Goal: Task Accomplishment & Management: Manage account settings

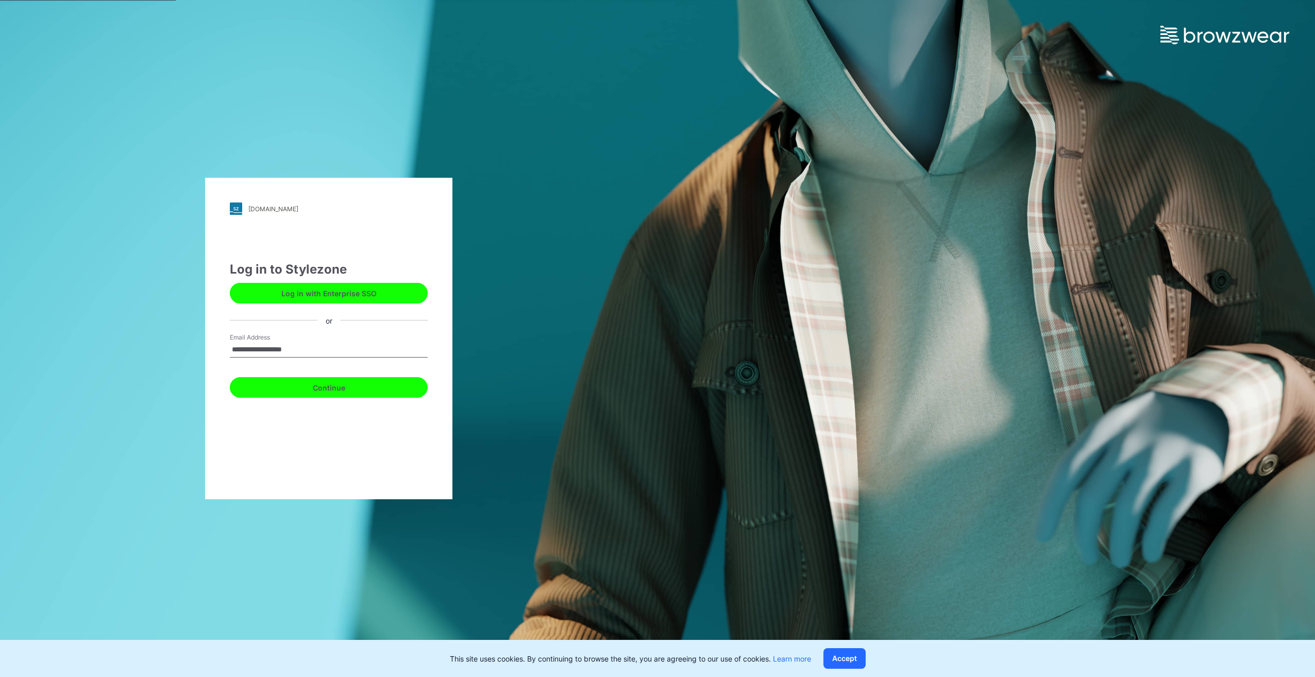
click at [325, 395] on button "Continue" at bounding box center [329, 387] width 198 height 21
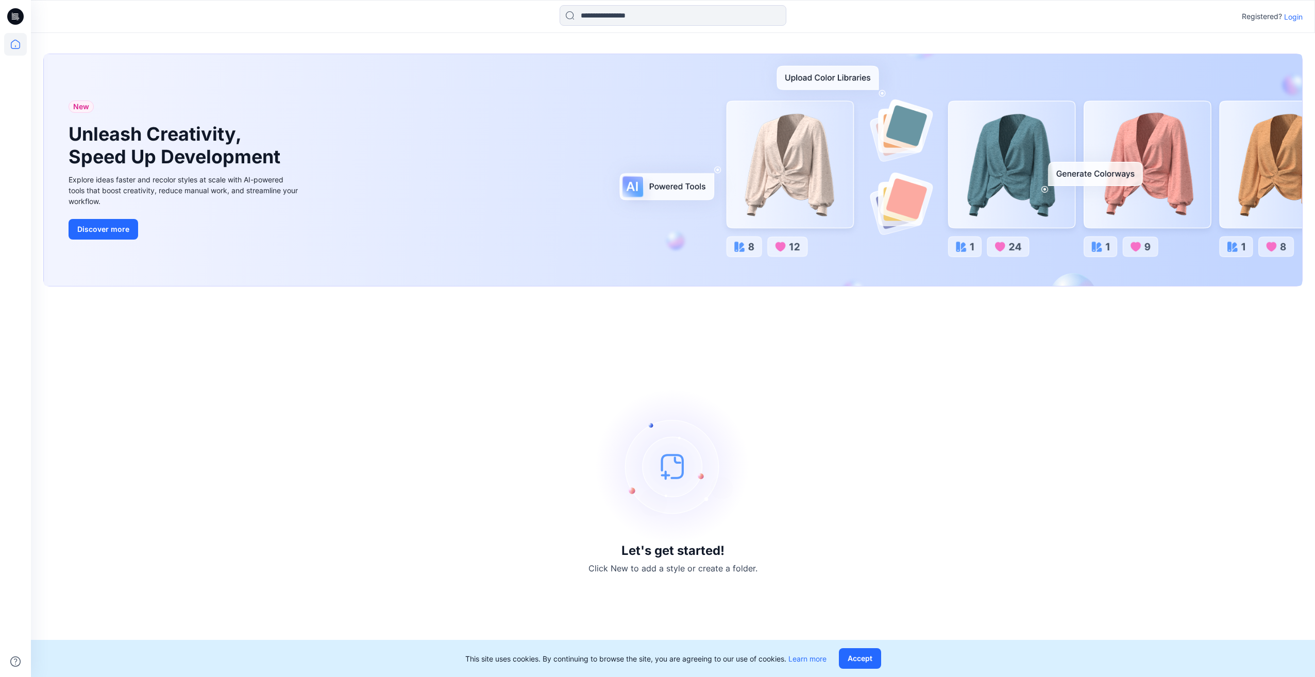
click at [1292, 19] on p "Login" at bounding box center [1293, 16] width 19 height 11
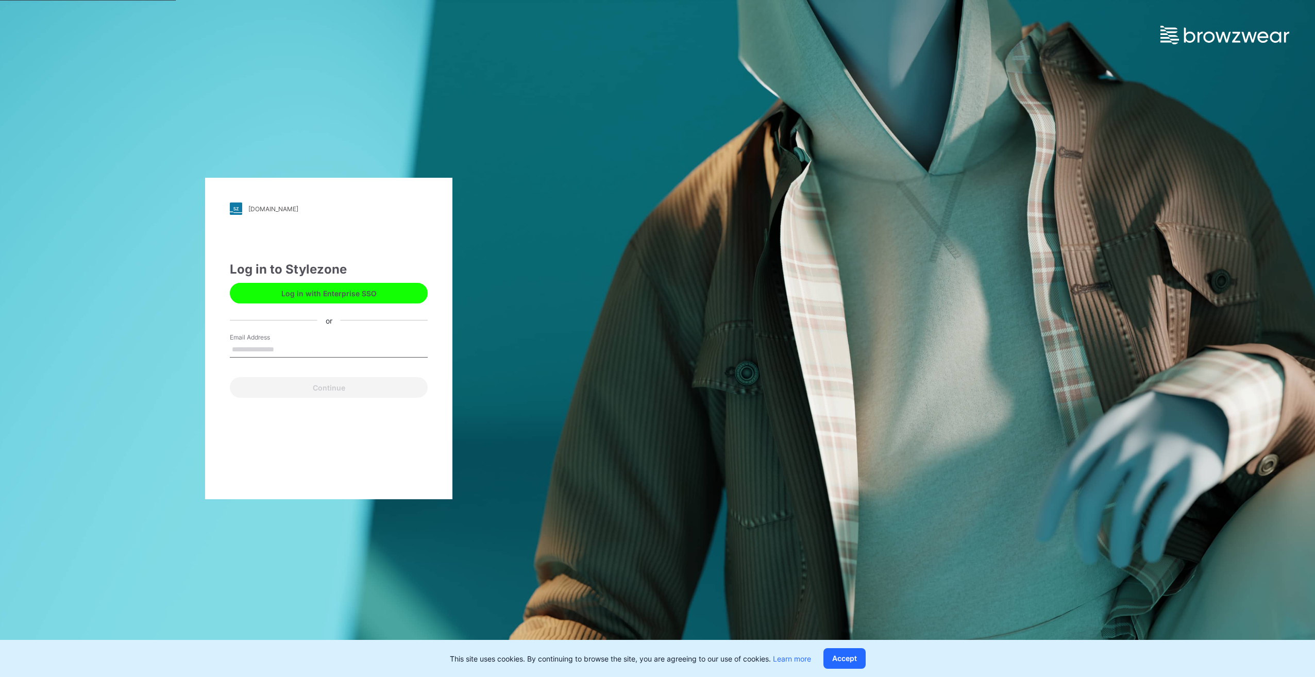
click at [362, 347] on input "Email Address" at bounding box center [329, 349] width 198 height 15
click at [0, 677] on com-1password-button at bounding box center [0, 677] width 0 height 0
click at [354, 344] on input "Email Address" at bounding box center [329, 349] width 198 height 15
type input "**********"
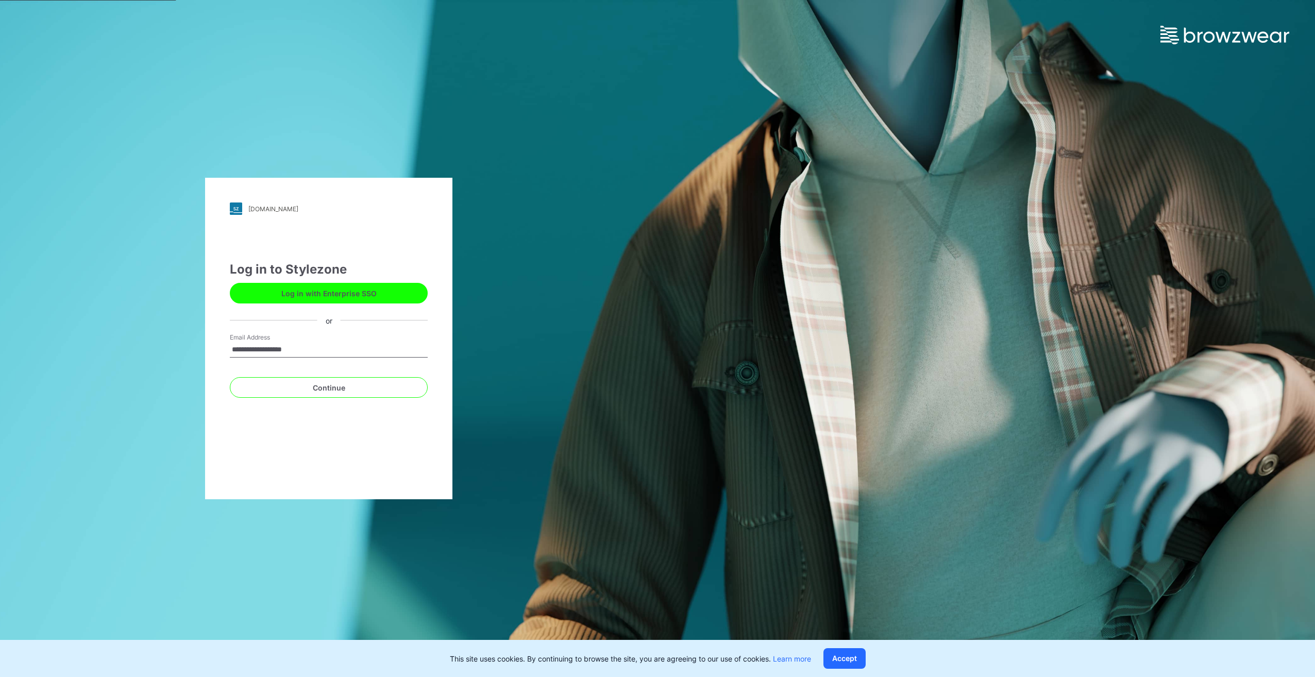
click at [230, 377] on button "Continue" at bounding box center [329, 387] width 198 height 21
click at [308, 443] on div "**********" at bounding box center [328, 339] width 247 height 322
click at [312, 390] on button "Continue" at bounding box center [329, 387] width 198 height 21
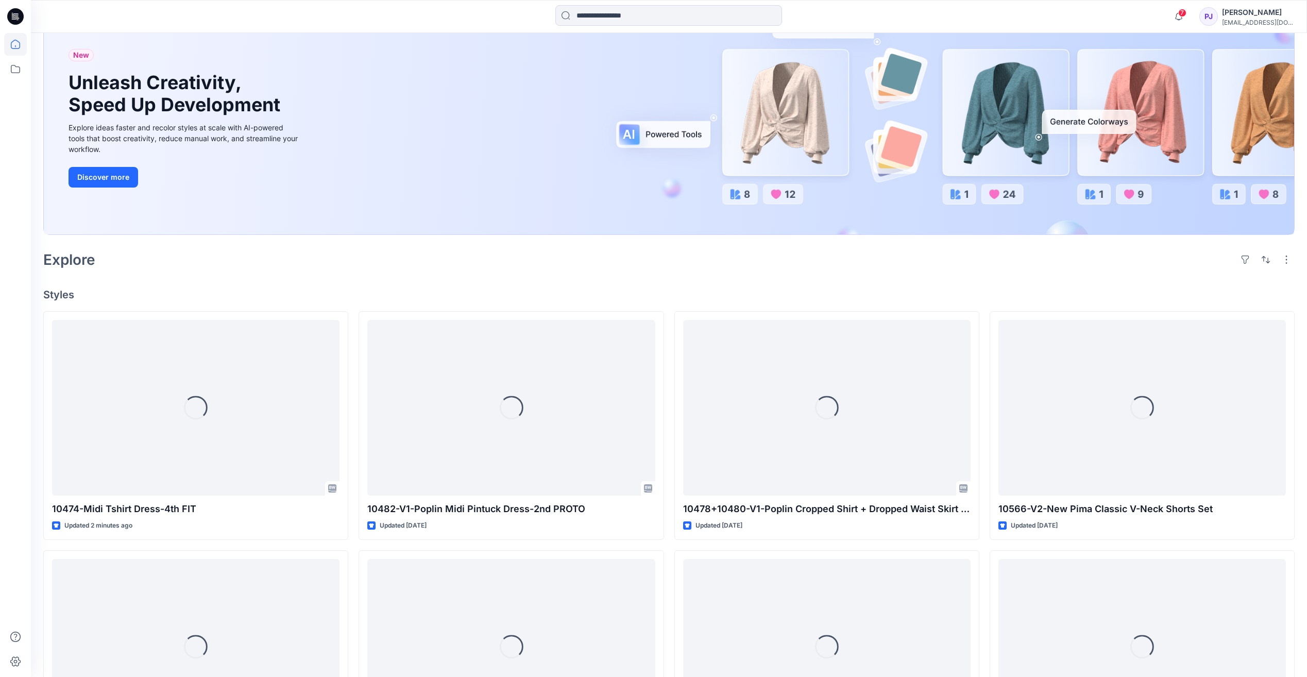
scroll to position [103, 0]
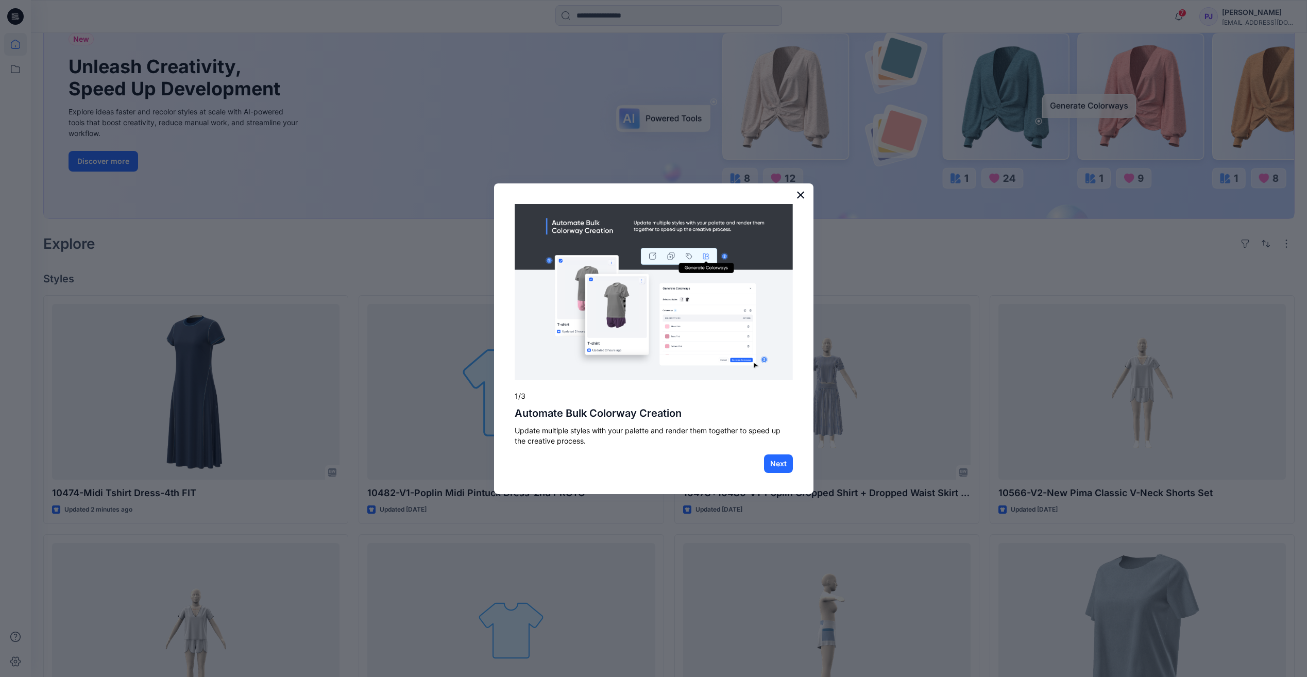
click at [802, 194] on button "×" at bounding box center [801, 195] width 10 height 16
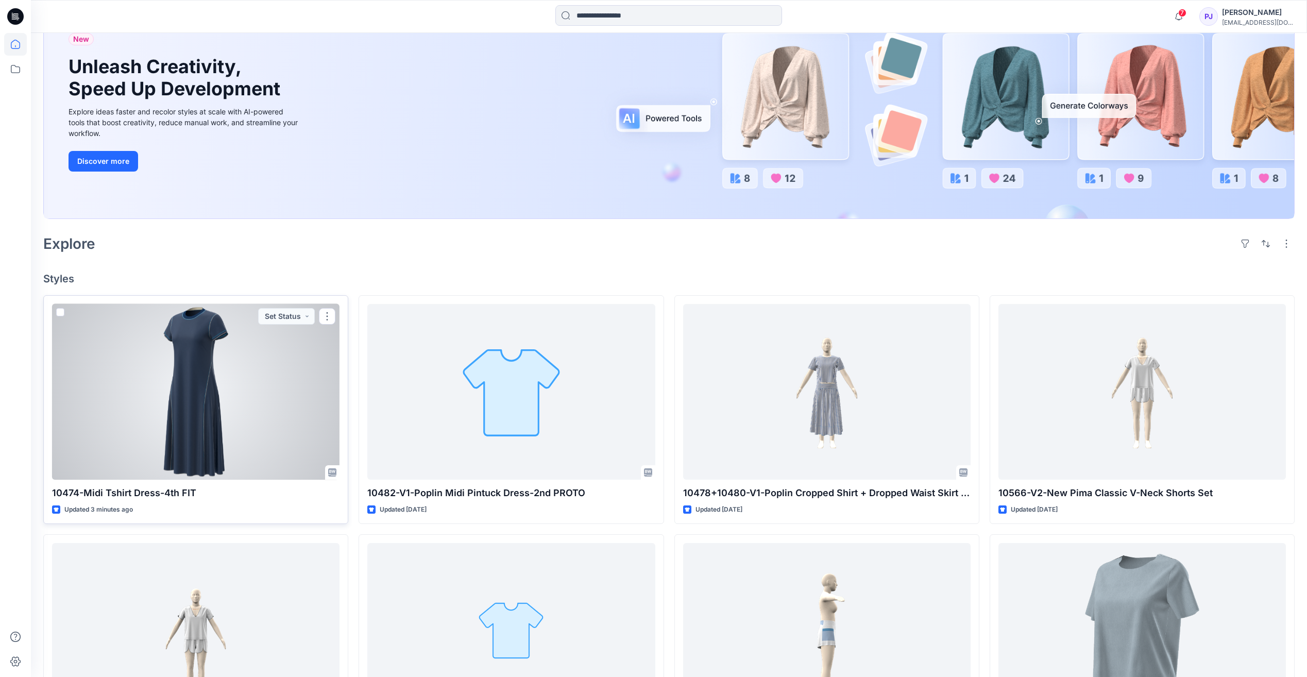
click at [180, 433] on div at bounding box center [196, 392] width 288 height 176
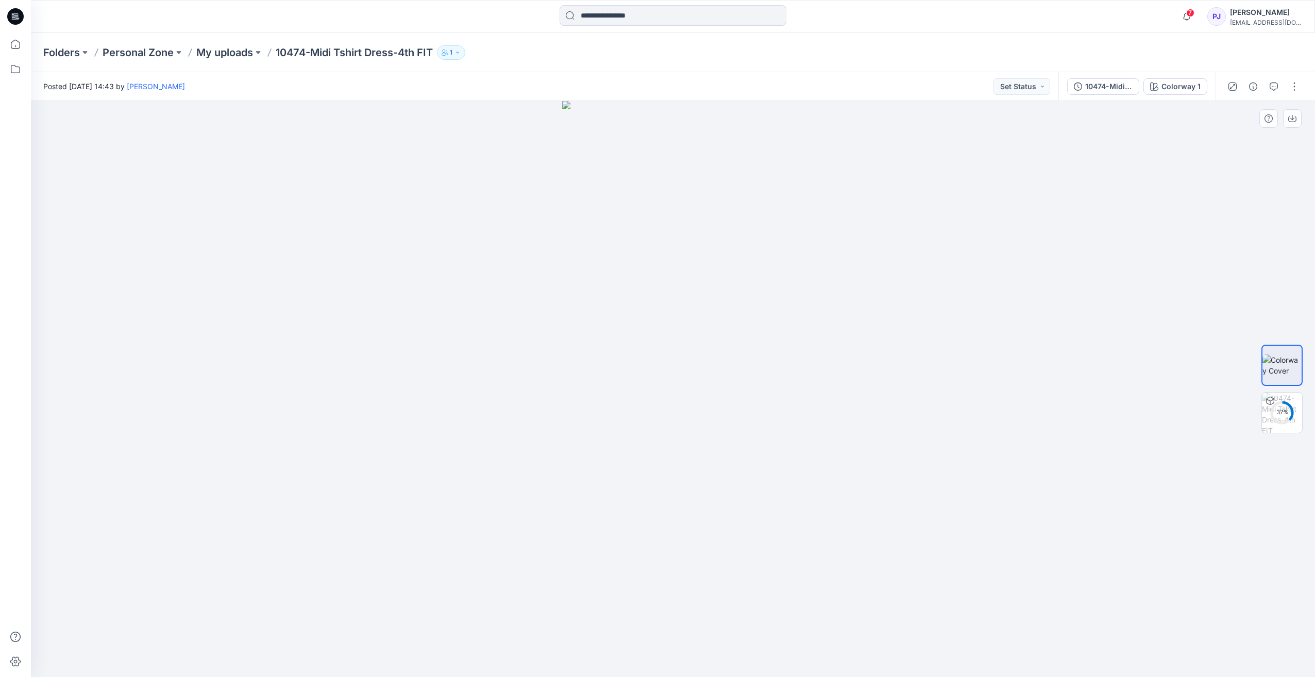
drag, startPoint x: 686, startPoint y: 305, endPoint x: 748, endPoint y: 332, distance: 67.1
click at [732, 330] on img at bounding box center [672, 389] width 221 height 576
click at [1279, 408] on img at bounding box center [1282, 413] width 40 height 40
click at [1256, 84] on icon "button" at bounding box center [1253, 86] width 8 height 8
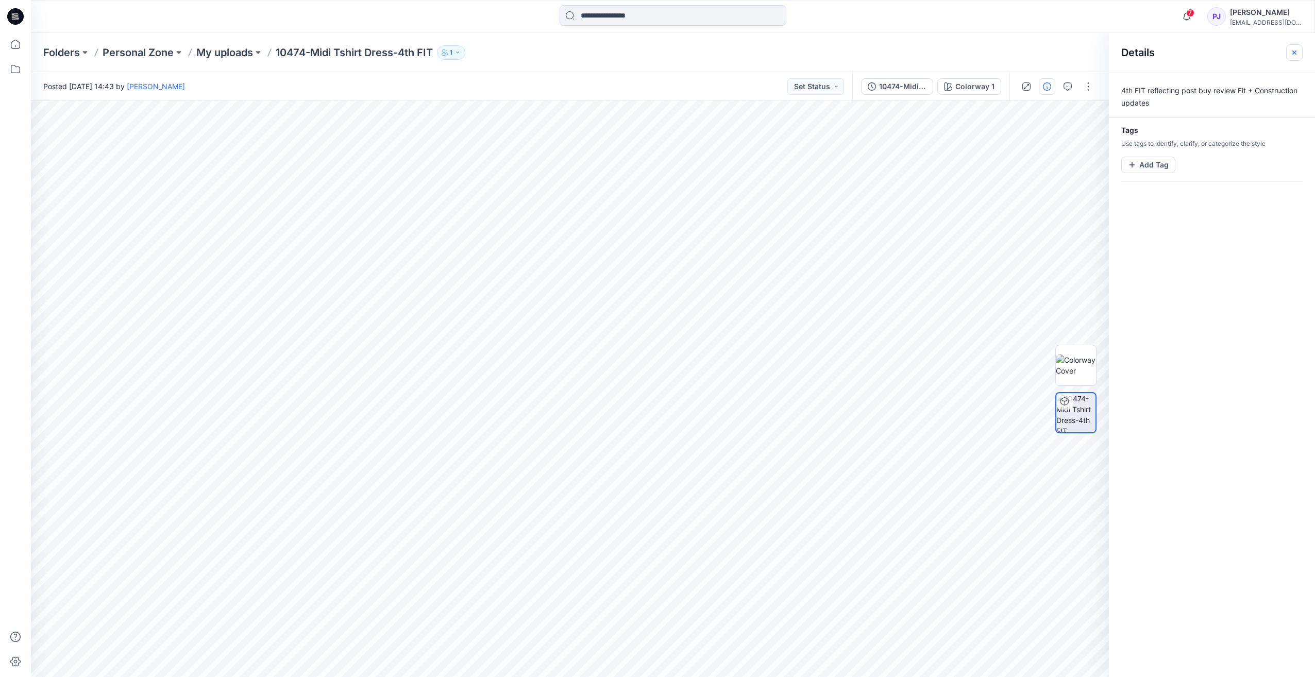
click at [1292, 56] on icon "button" at bounding box center [1294, 52] width 8 height 8
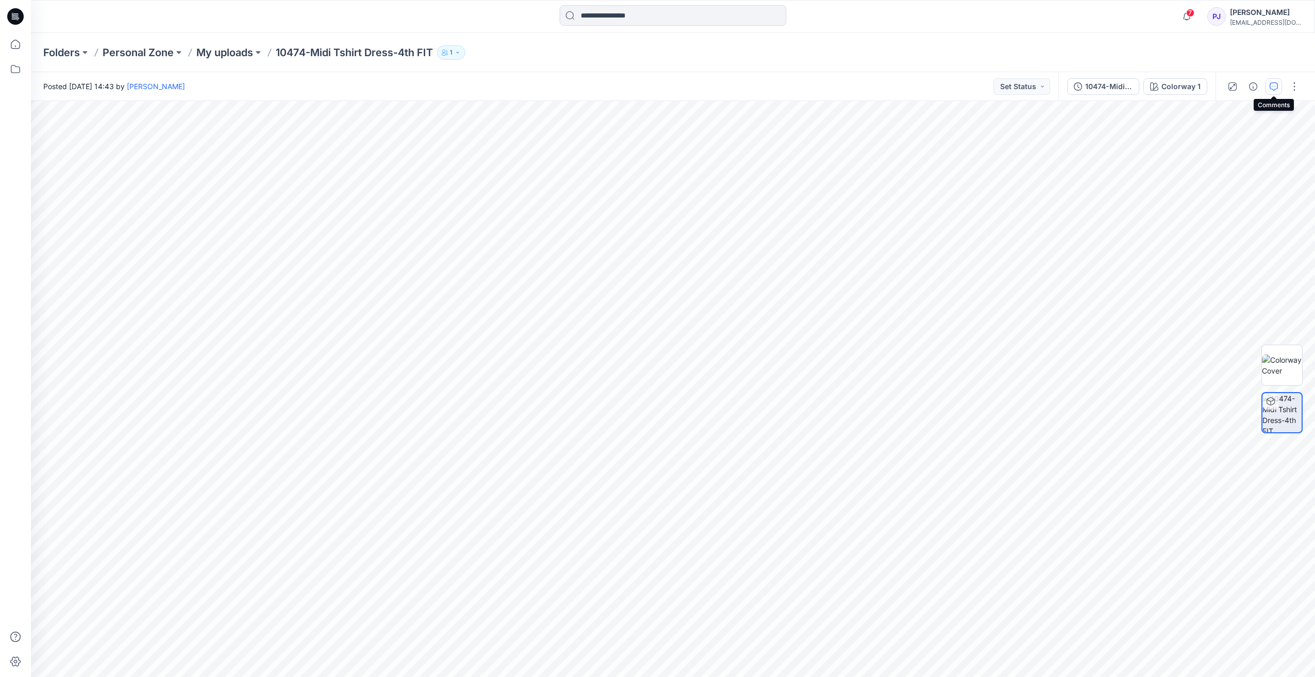
click at [1273, 84] on icon "button" at bounding box center [1274, 86] width 8 height 8
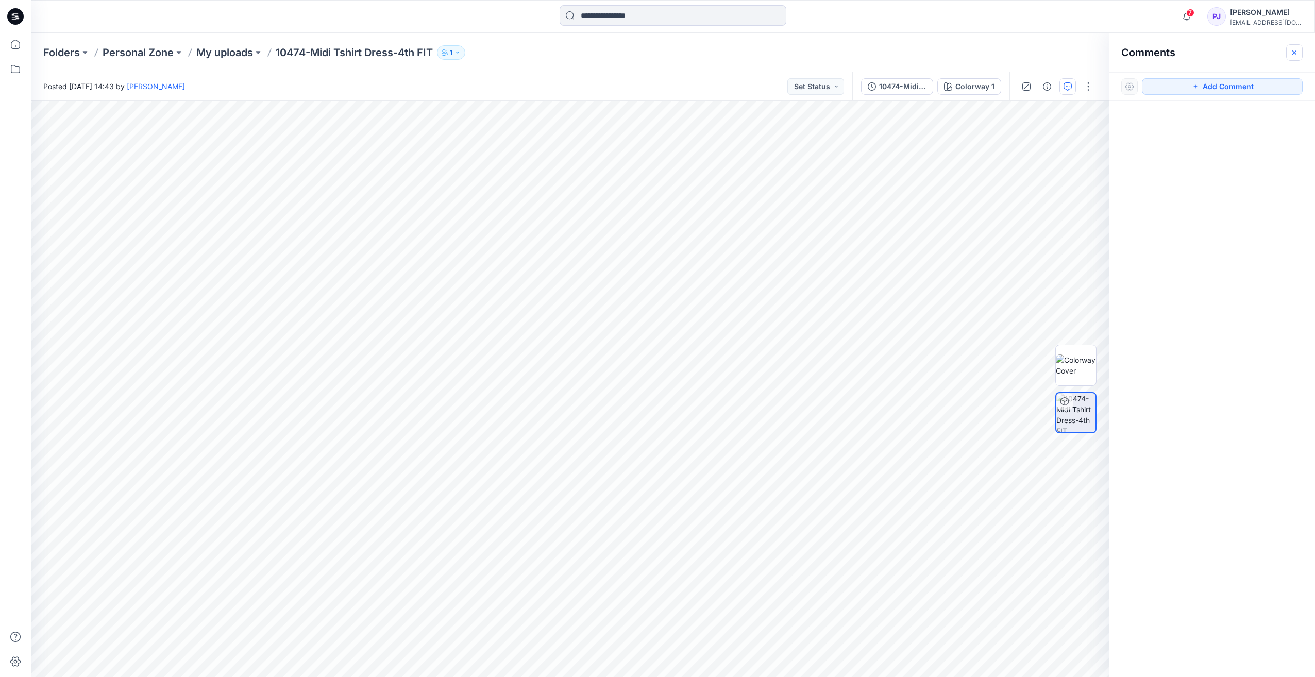
click at [1296, 53] on icon "button" at bounding box center [1294, 52] width 8 height 8
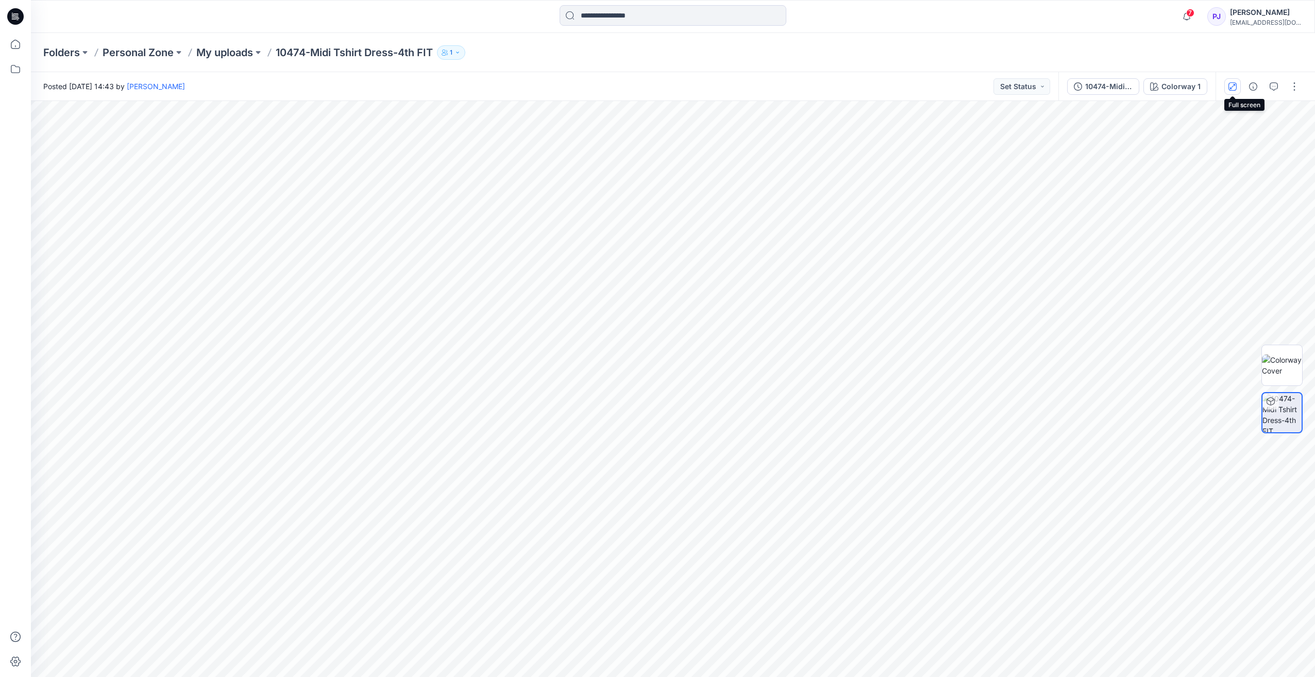
click at [1233, 85] on icon "button" at bounding box center [1232, 85] width 5 height 5
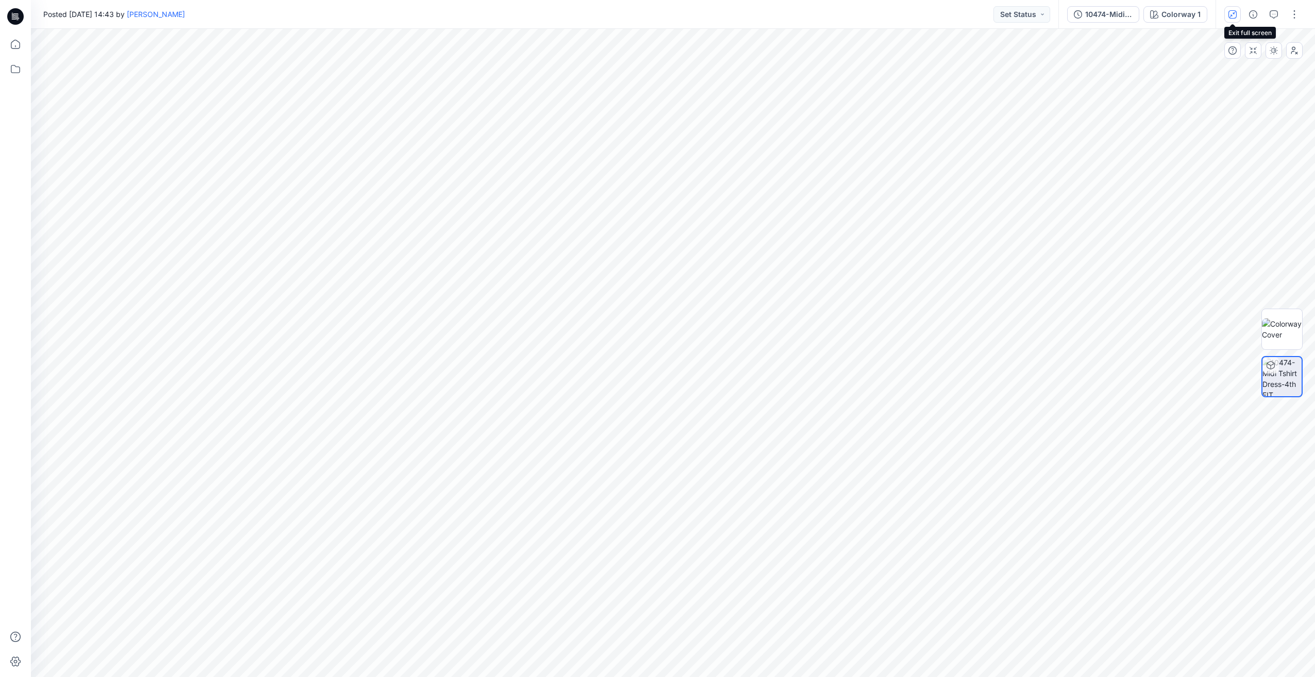
click at [1233, 17] on icon "button" at bounding box center [1232, 14] width 8 height 8
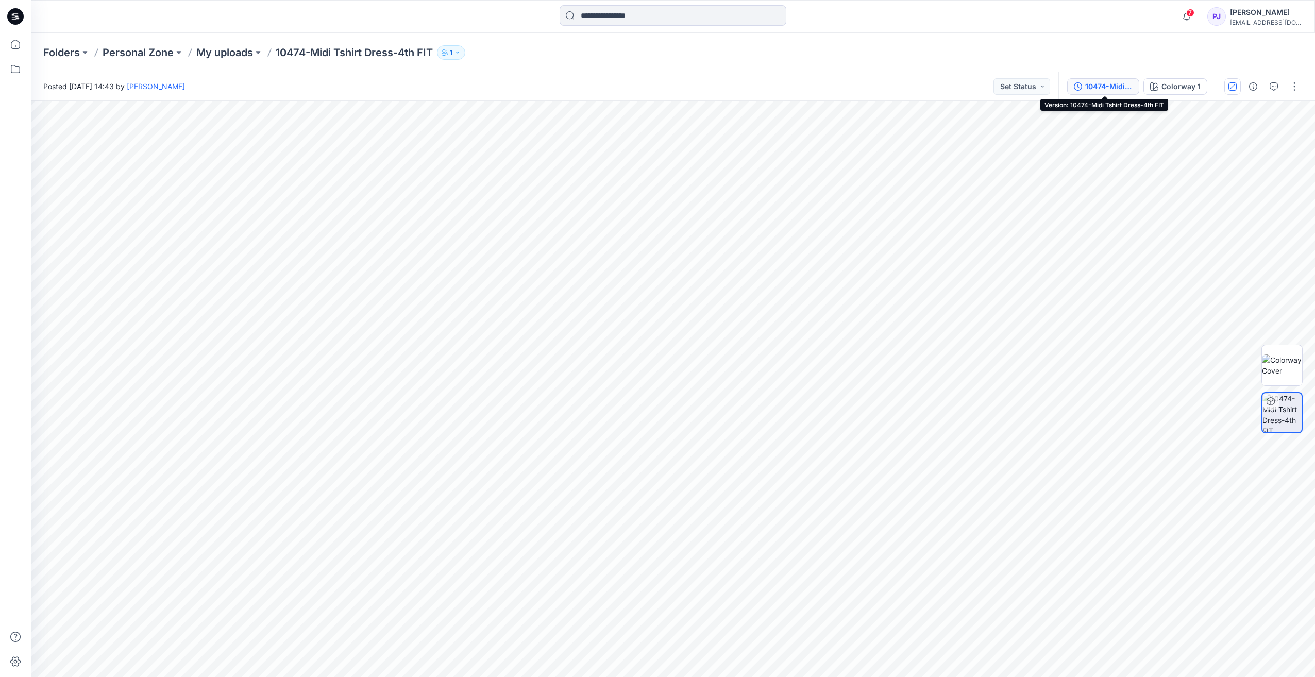
click at [1113, 91] on div "10474-Midi Tshirt Dress-4th FIT" at bounding box center [1108, 86] width 47 height 11
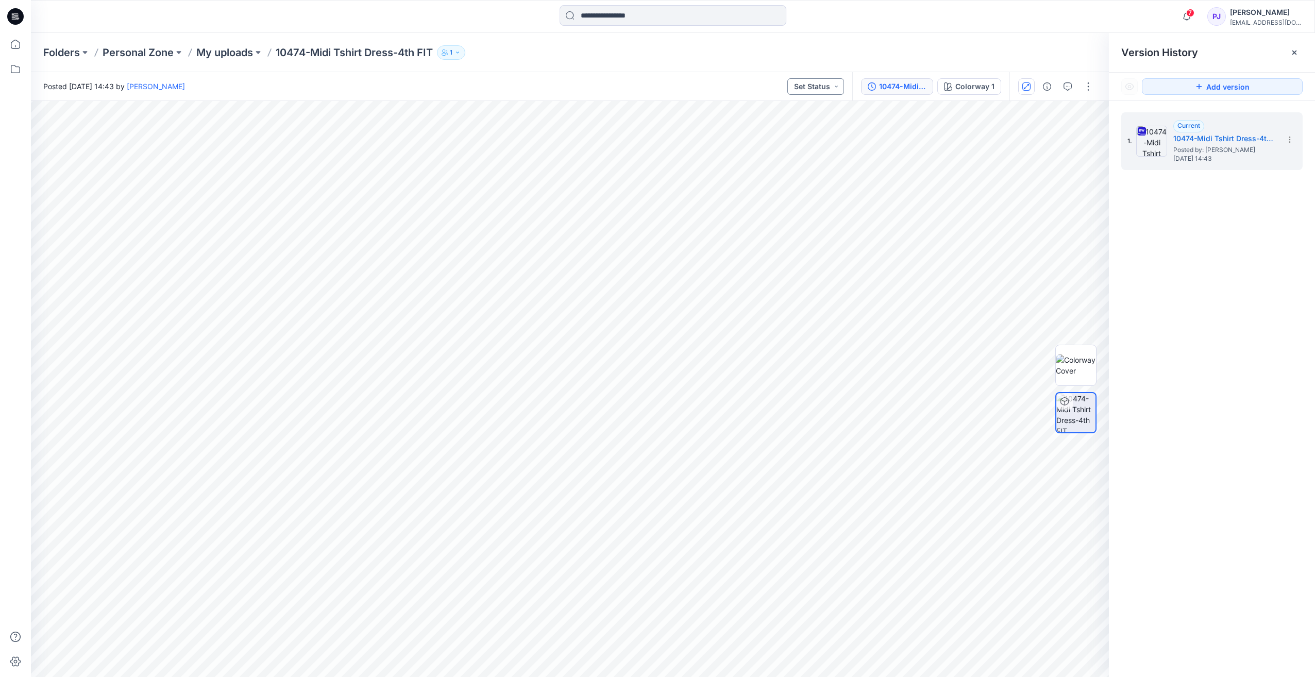
click at [803, 87] on button "Set Status" at bounding box center [815, 86] width 57 height 16
click at [958, 82] on div "Colorway 1" at bounding box center [974, 86] width 39 height 11
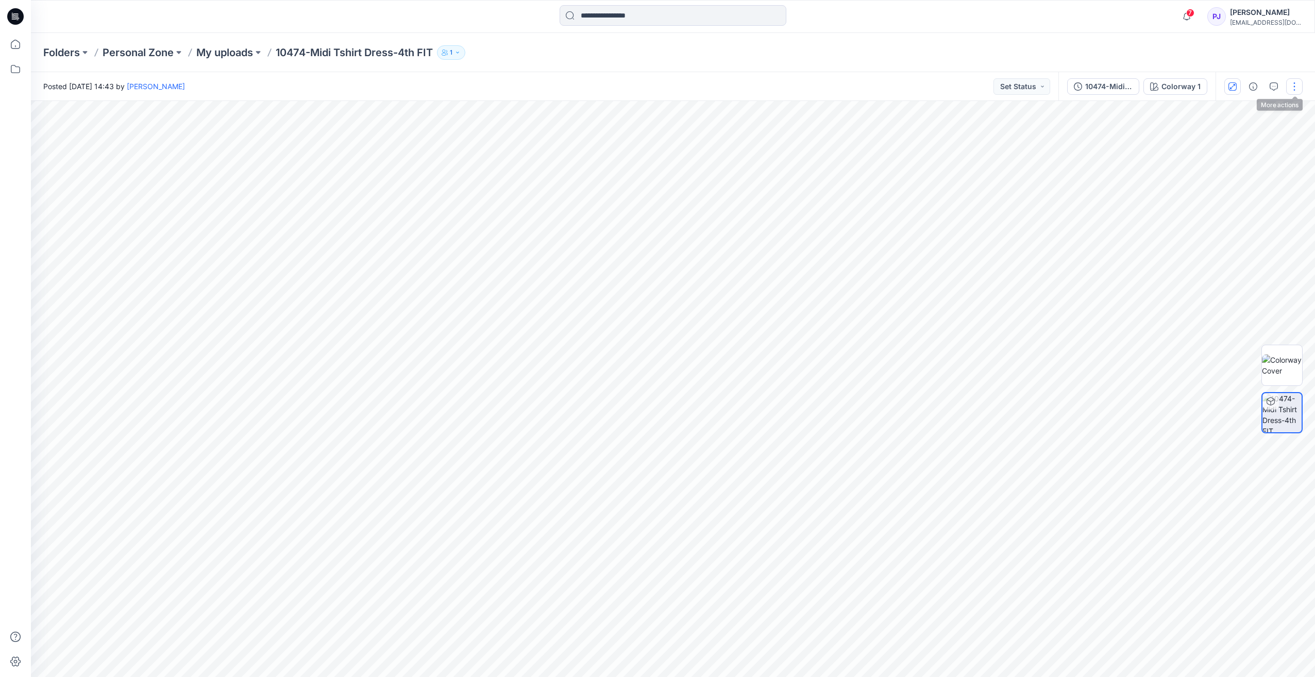
click at [1292, 86] on button "button" at bounding box center [1294, 86] width 16 height 16
click at [1252, 84] on icon "button" at bounding box center [1253, 86] width 8 height 8
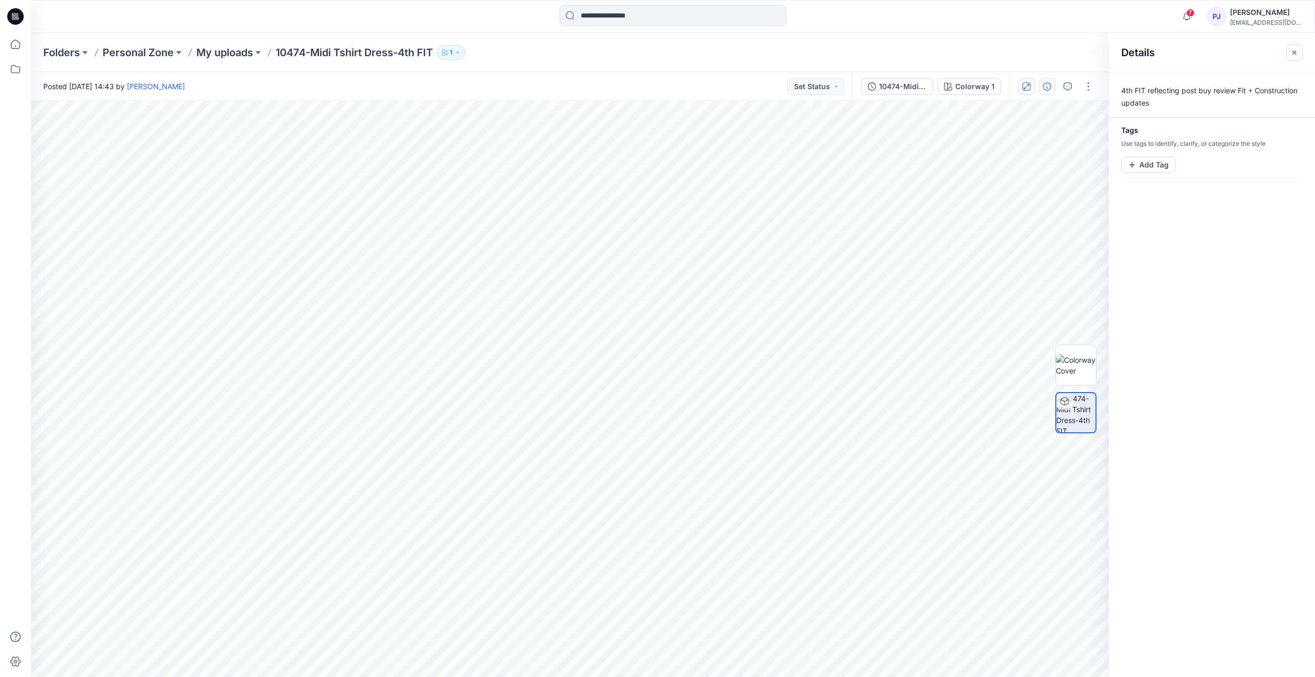
click at [1290, 50] on icon "button" at bounding box center [1294, 52] width 8 height 8
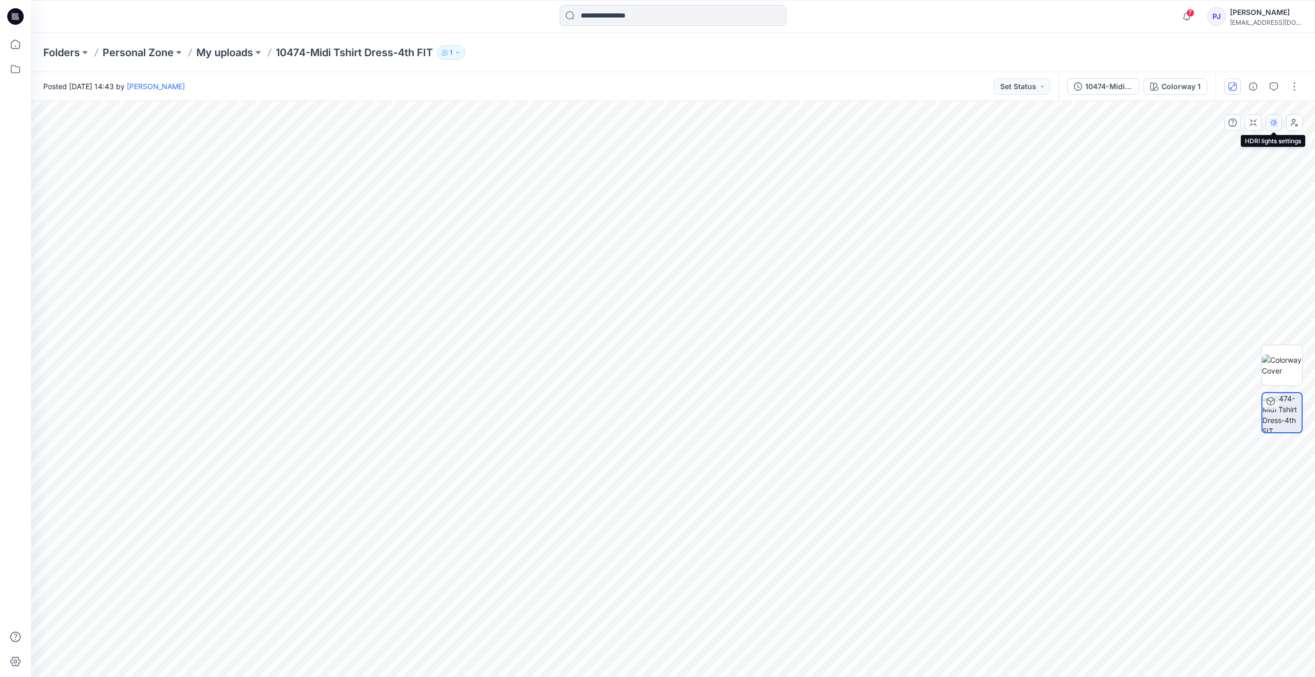
click at [1271, 123] on icon "button" at bounding box center [1274, 123] width 8 height 8
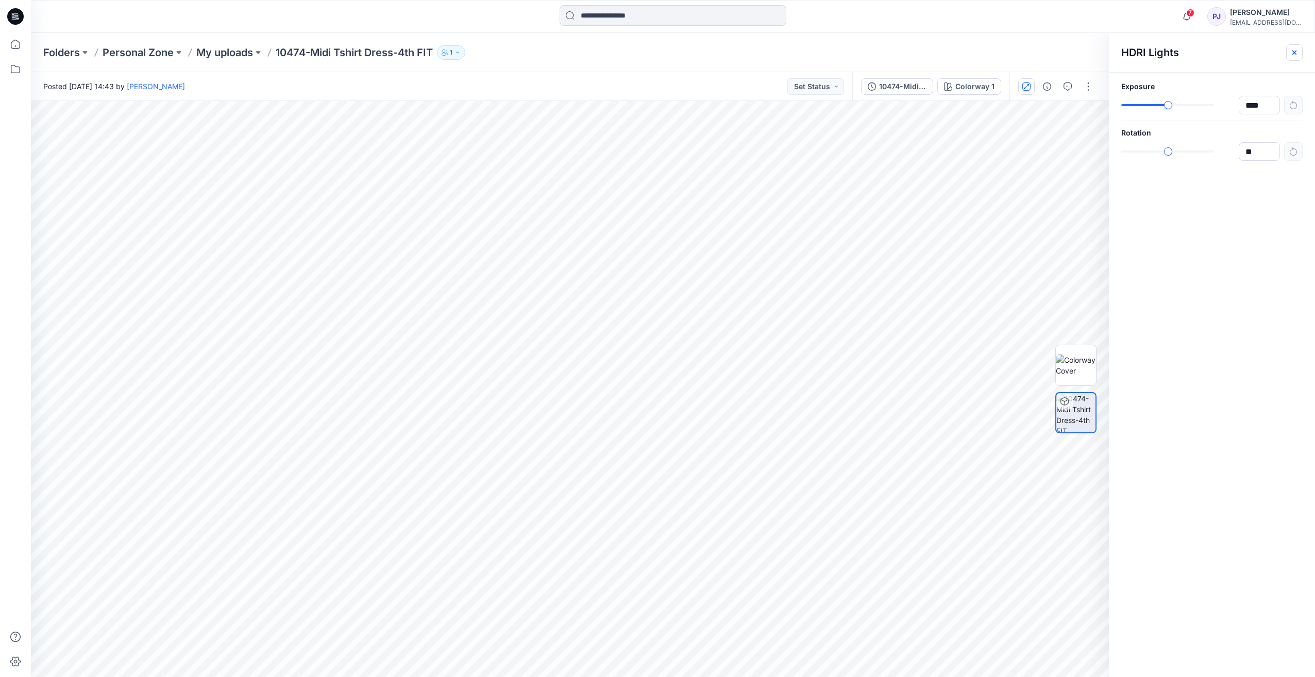
click at [1294, 49] on icon "button" at bounding box center [1294, 52] width 8 height 8
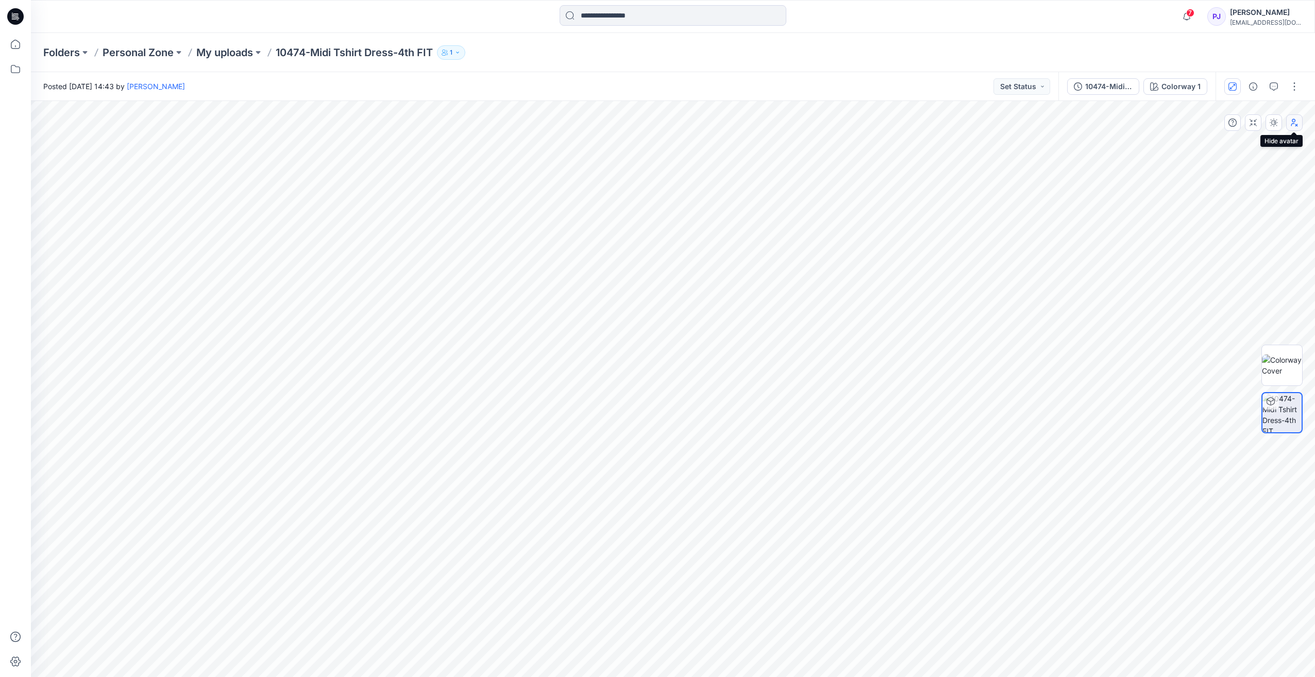
click at [1299, 126] on button "button" at bounding box center [1294, 122] width 16 height 16
click at [1294, 125] on icon "button" at bounding box center [1294, 123] width 8 height 8
click at [1256, 126] on icon "button" at bounding box center [1253, 123] width 8 height 8
click at [1275, 358] on img at bounding box center [1282, 365] width 40 height 22
drag, startPoint x: 703, startPoint y: 138, endPoint x: 712, endPoint y: 475, distance: 337.1
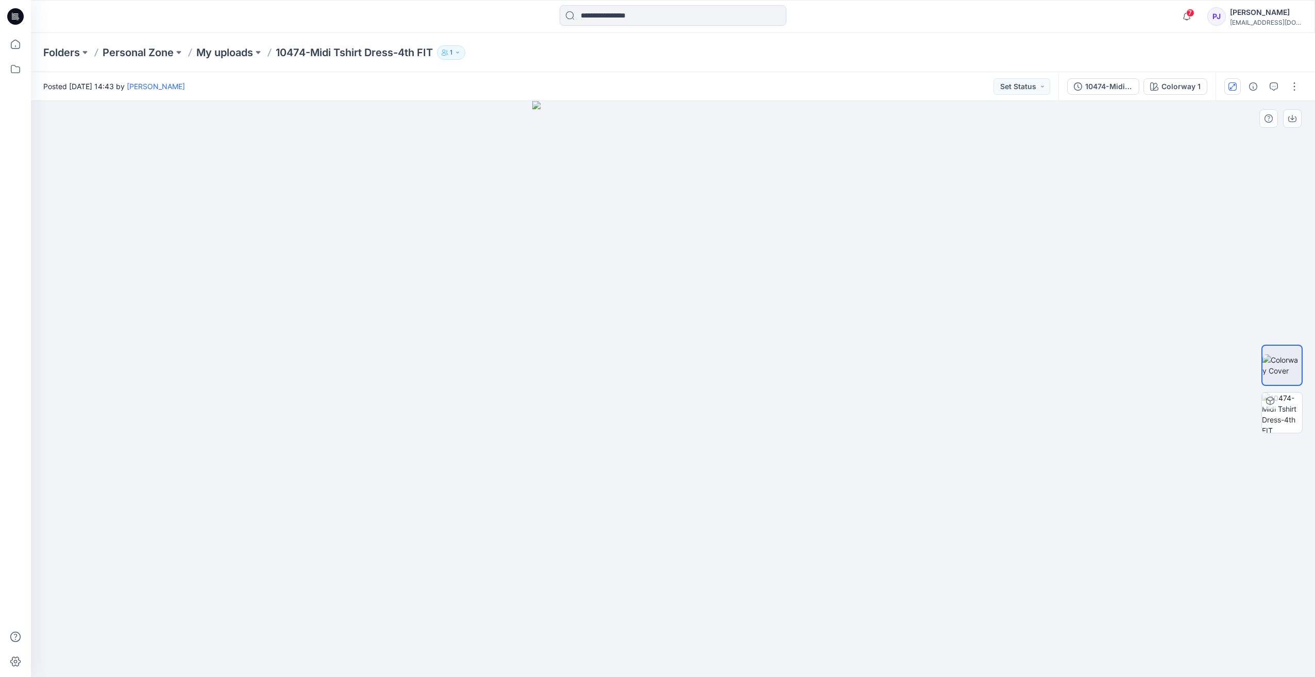
click at [748, 677] on html "7 Notifications Your style 10474-Midi Tshirt Dress-4th FIT is ready 3 minutes a…" at bounding box center [657, 338] width 1315 height 677
drag, startPoint x: 682, startPoint y: 131, endPoint x: 713, endPoint y: 280, distance: 151.5
click at [712, 281] on img at bounding box center [672, 389] width 281 height 576
drag, startPoint x: 670, startPoint y: 136, endPoint x: 684, endPoint y: 224, distance: 88.6
drag, startPoint x: 667, startPoint y: 141, endPoint x: 671, endPoint y: 212, distance: 71.7
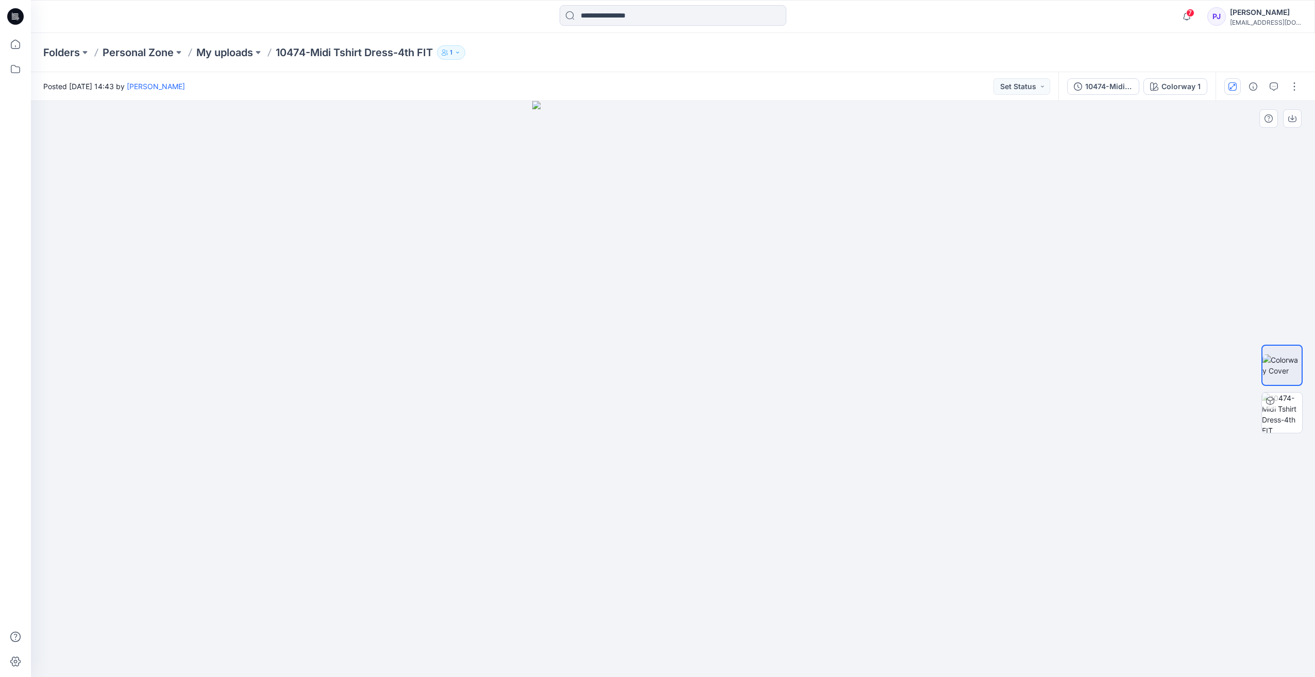
drag, startPoint x: 671, startPoint y: 202, endPoint x: 737, endPoint y: 314, distance: 129.4
click at [737, 314] on img at bounding box center [672, 389] width 281 height 576
drag, startPoint x: 729, startPoint y: 240, endPoint x: 631, endPoint y: 263, distance: 100.6
click at [631, 263] on img at bounding box center [672, 389] width 221 height 576
click at [1229, 84] on icon "button" at bounding box center [1232, 86] width 8 height 8
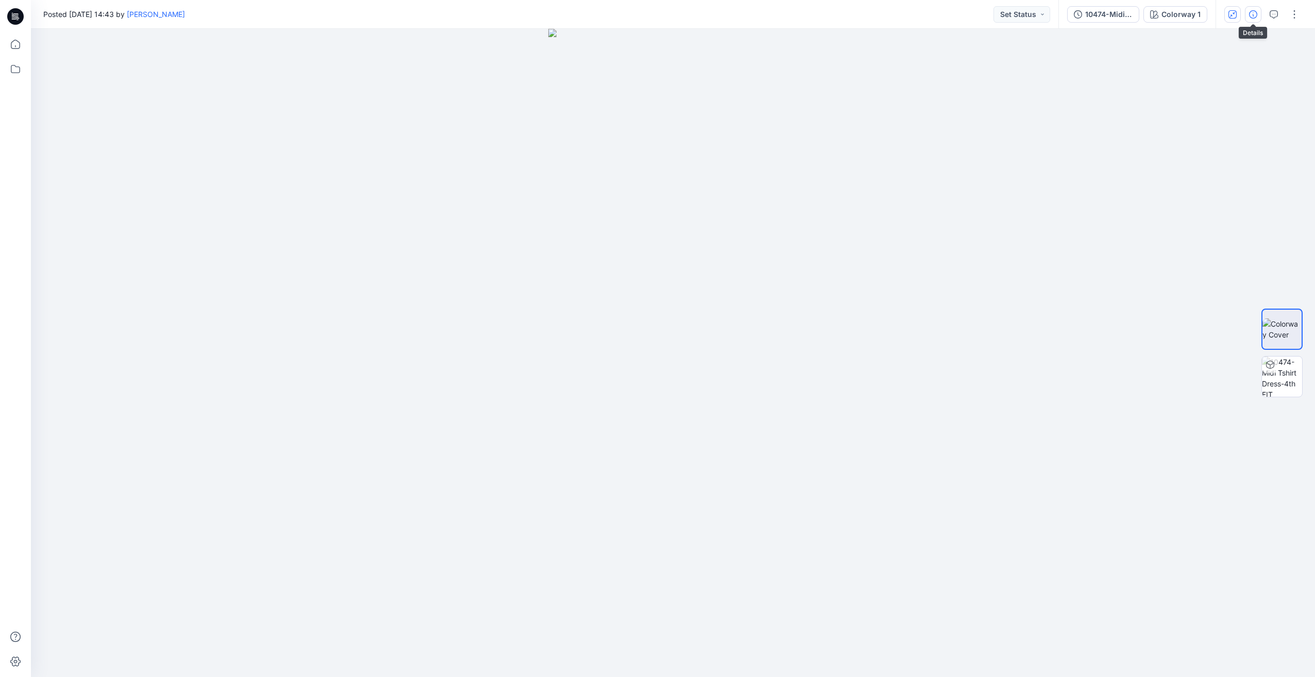
click at [1250, 21] on button "button" at bounding box center [1253, 14] width 16 height 16
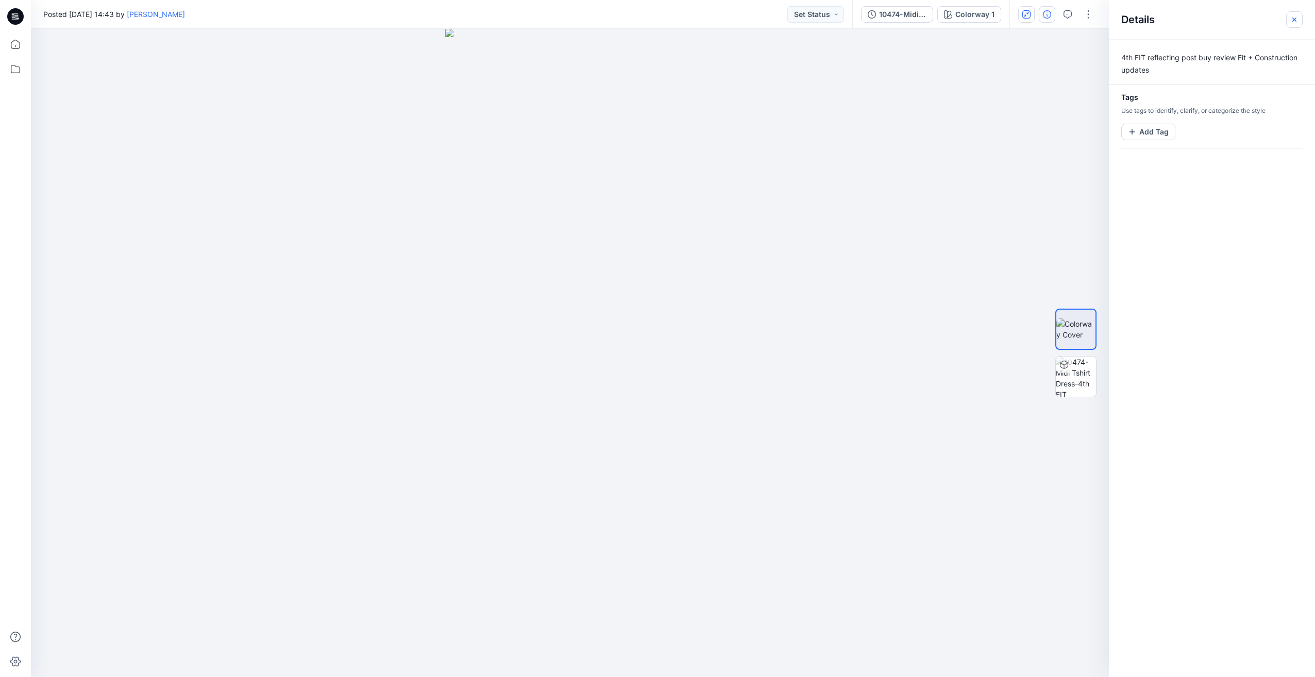
click at [1294, 20] on icon "button" at bounding box center [1294, 19] width 4 height 4
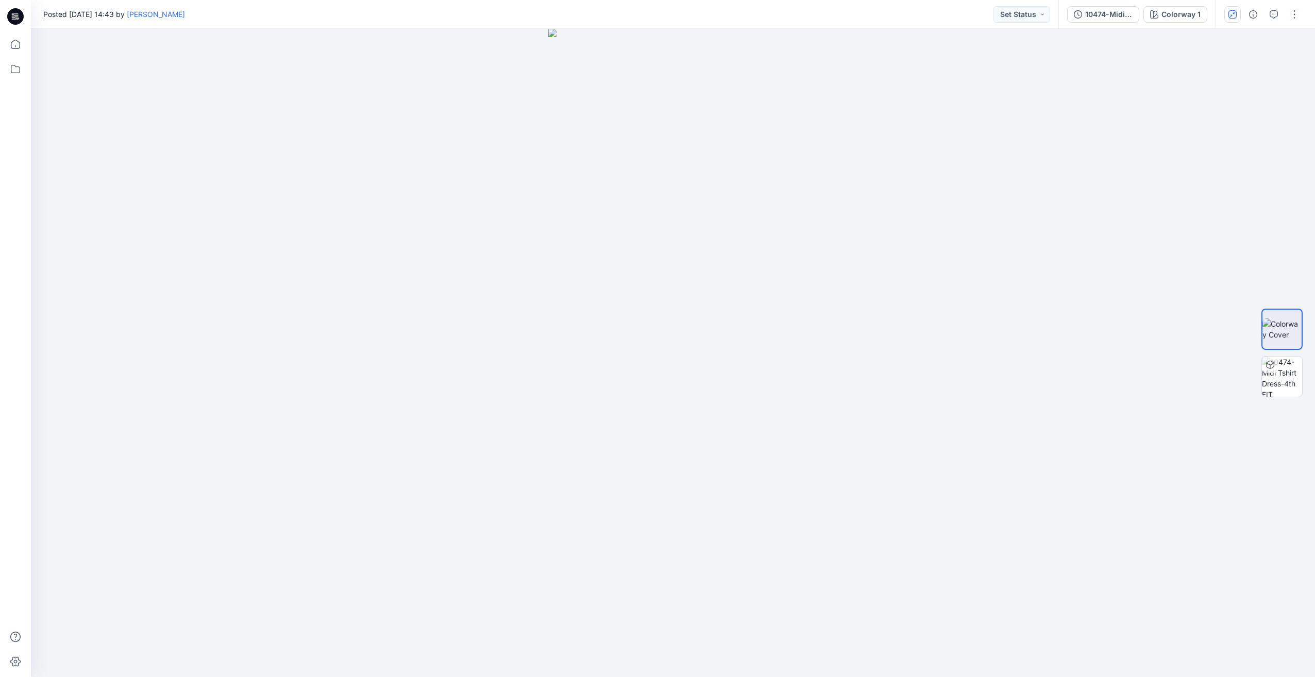
click at [15, 9] on icon at bounding box center [15, 16] width 16 height 16
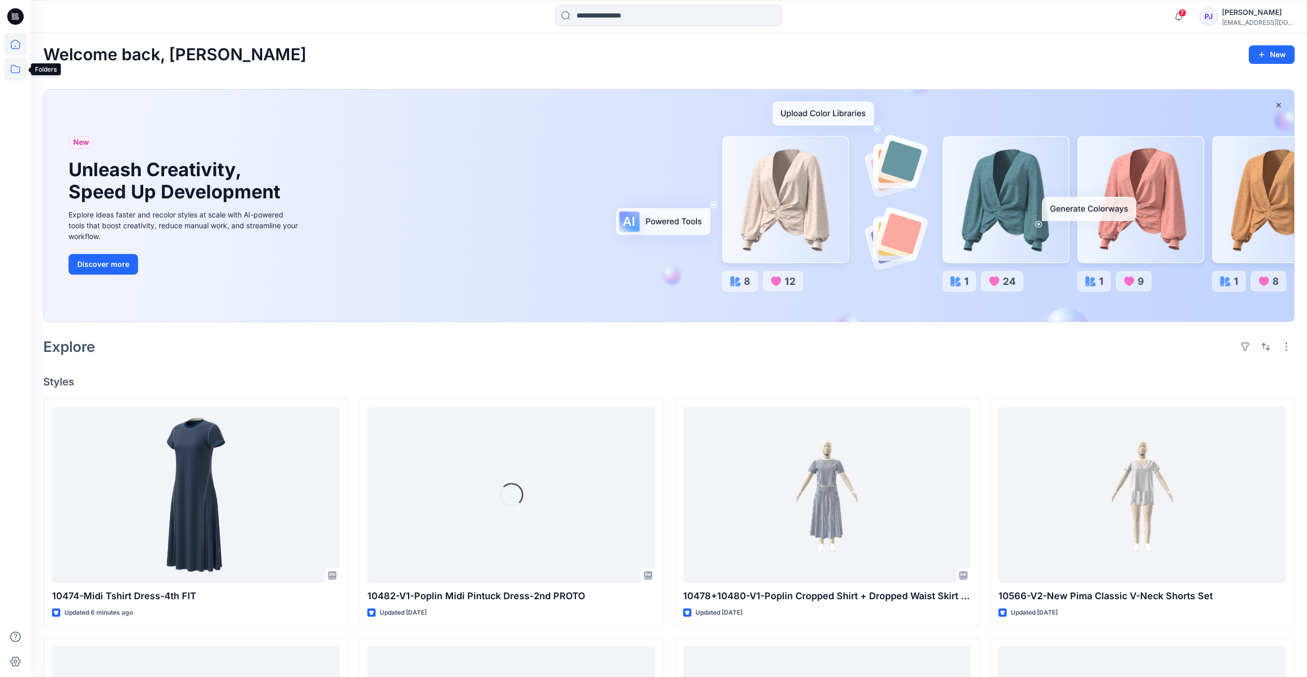
click at [10, 73] on icon at bounding box center [15, 69] width 23 height 23
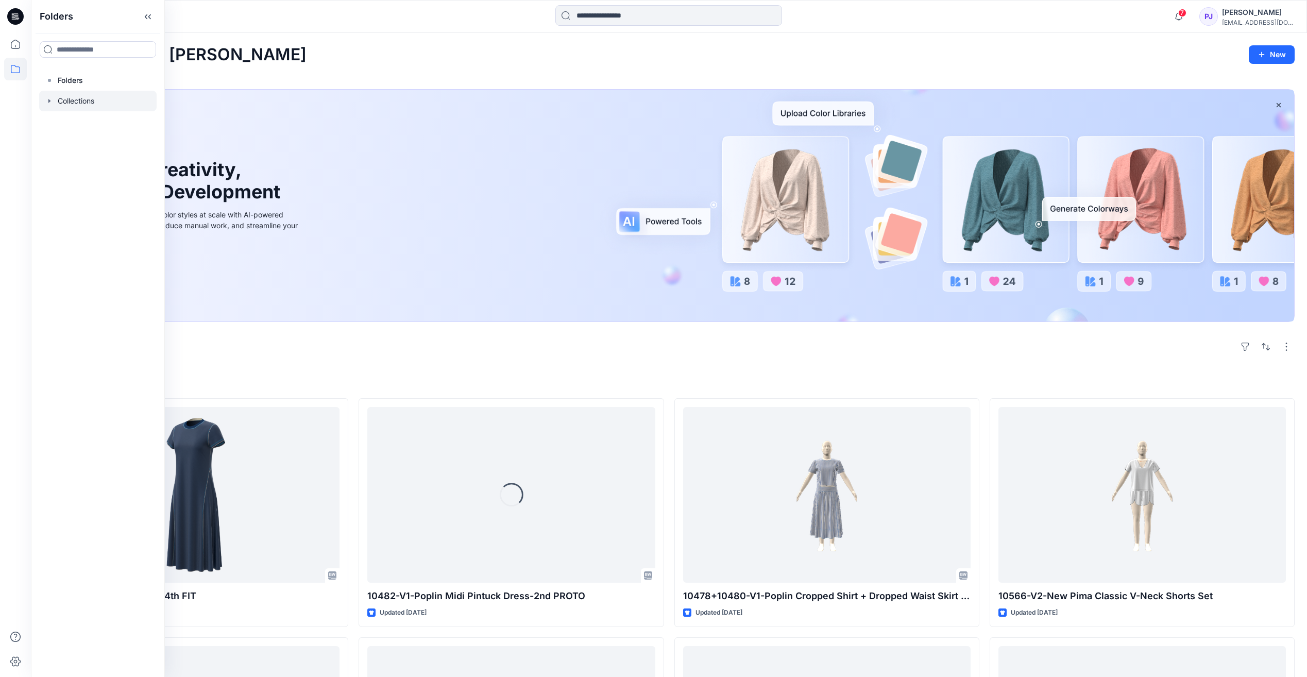
click at [47, 97] on icon "button" at bounding box center [49, 101] width 8 height 8
click at [82, 124] on p "Q1 26 - Daywear" at bounding box center [97, 121] width 58 height 12
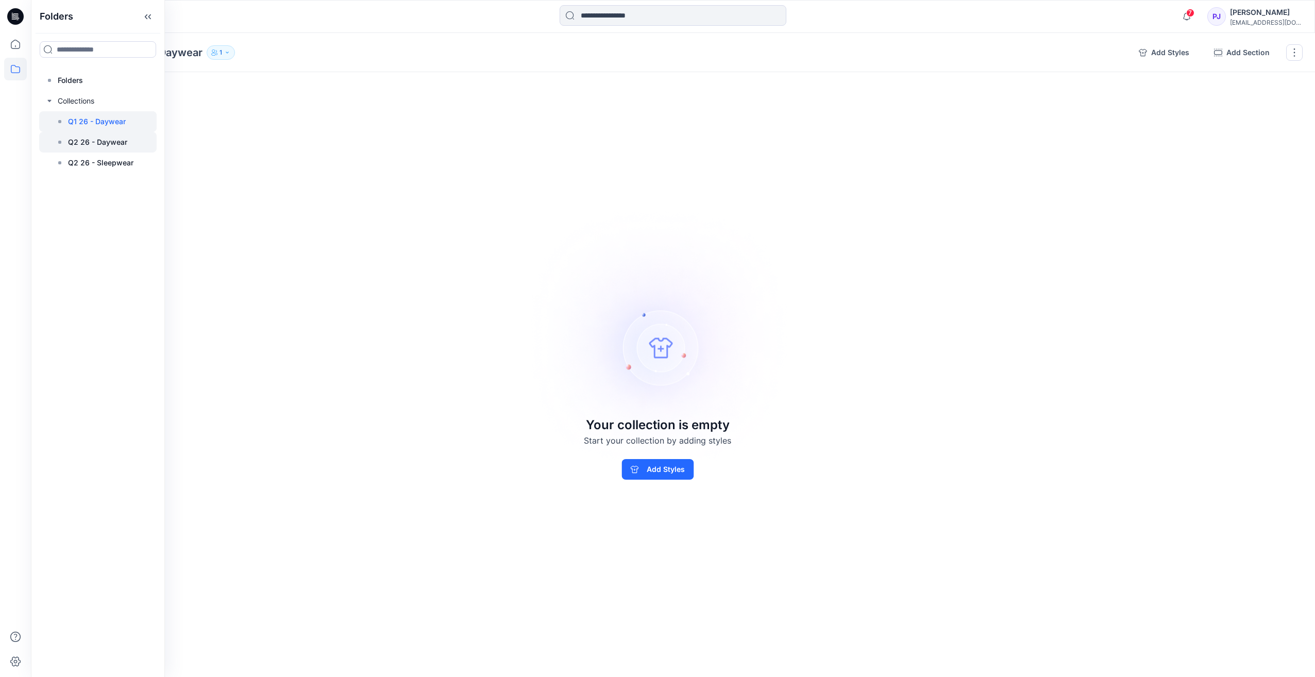
click at [84, 141] on p "Q2 26 - Daywear" at bounding box center [97, 142] width 59 height 12
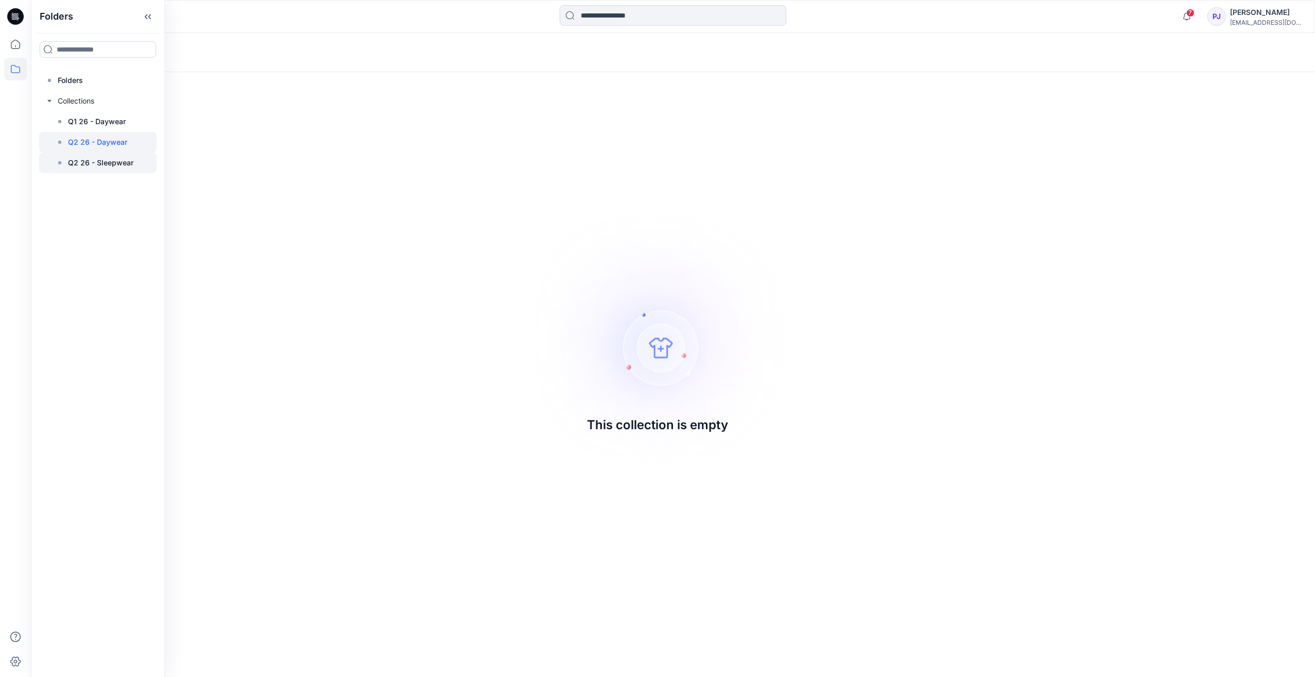
click at [92, 169] on div at bounding box center [97, 163] width 117 height 21
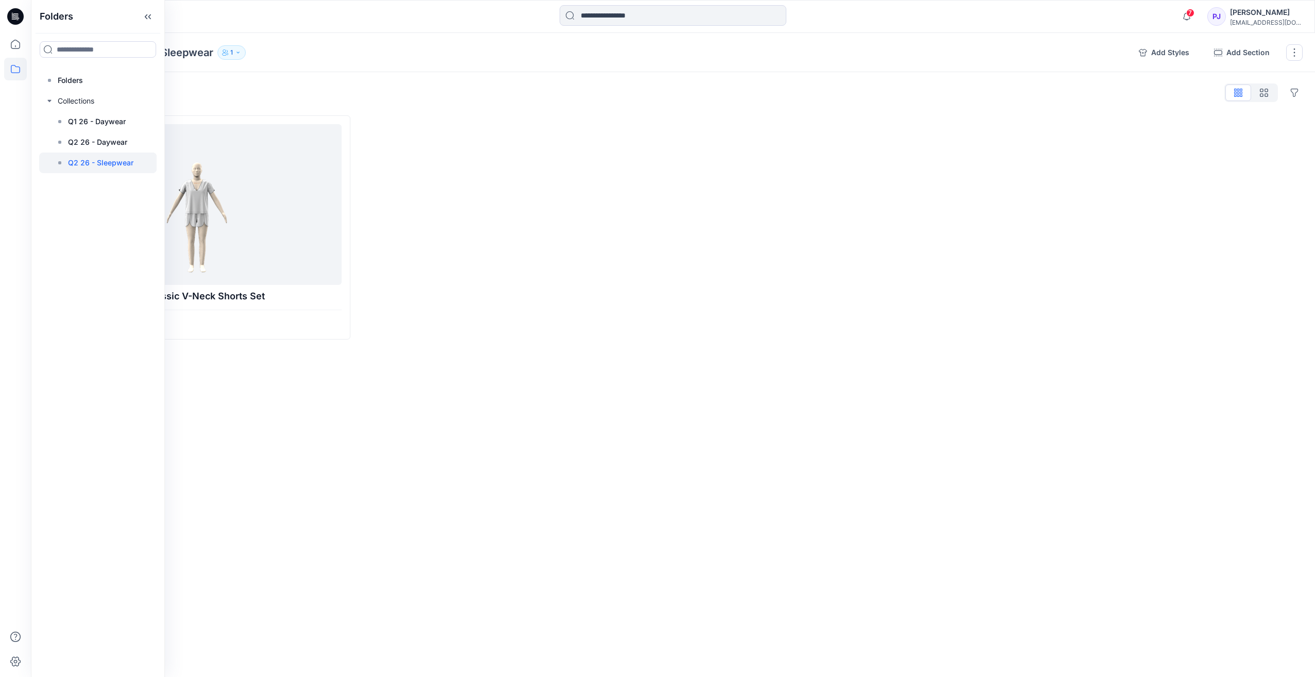
click at [413, 214] on div at bounding box center [514, 227] width 307 height 224
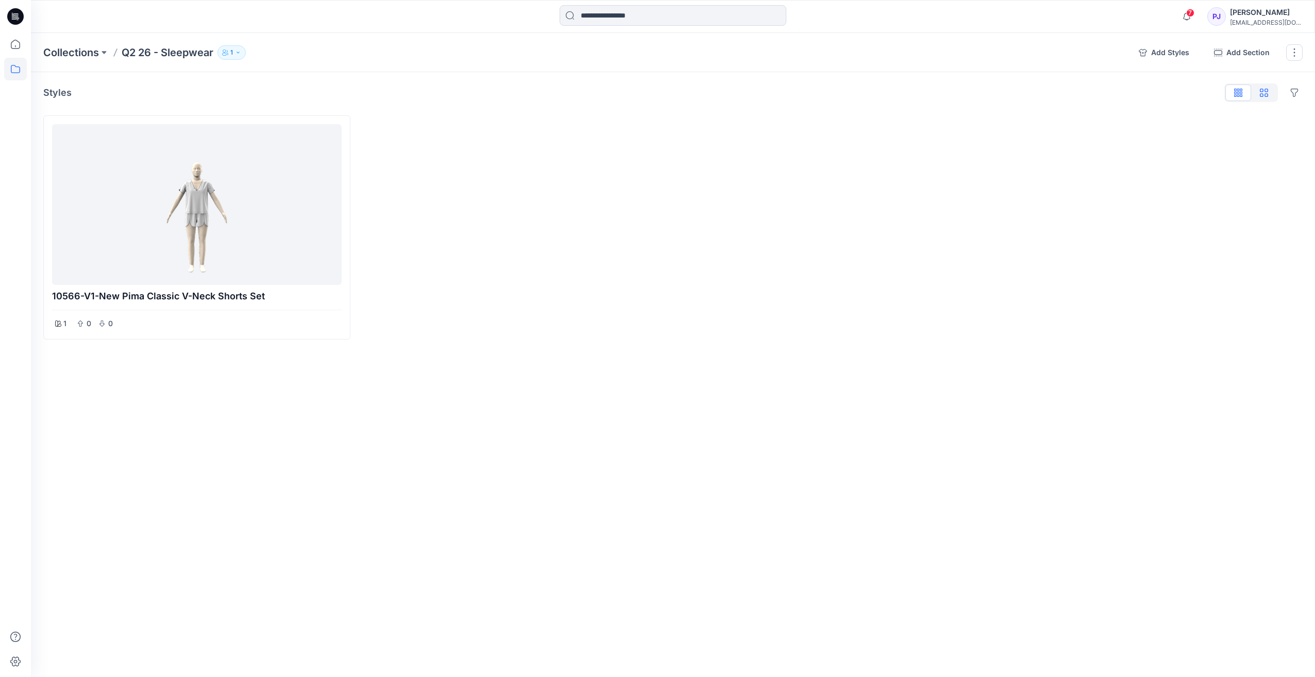
click at [1267, 89] on icon "button" at bounding box center [1264, 93] width 8 height 8
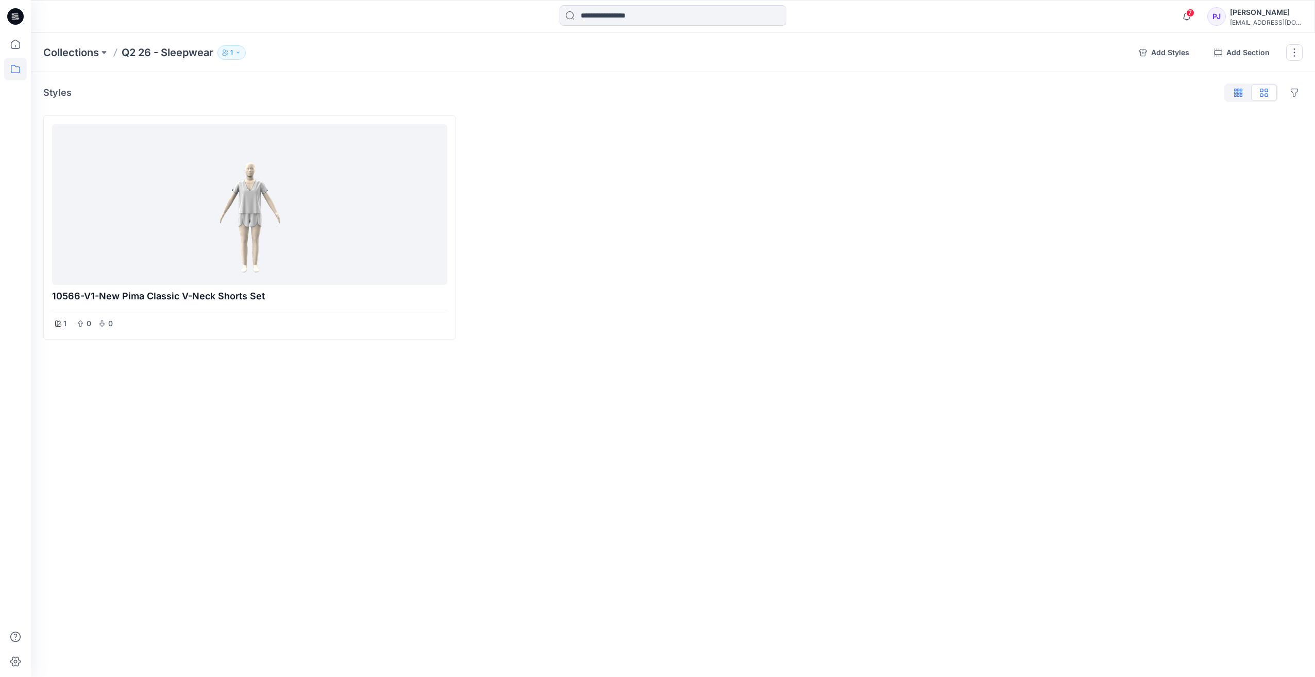
click at [1236, 92] on icon "button" at bounding box center [1235, 91] width 3 height 5
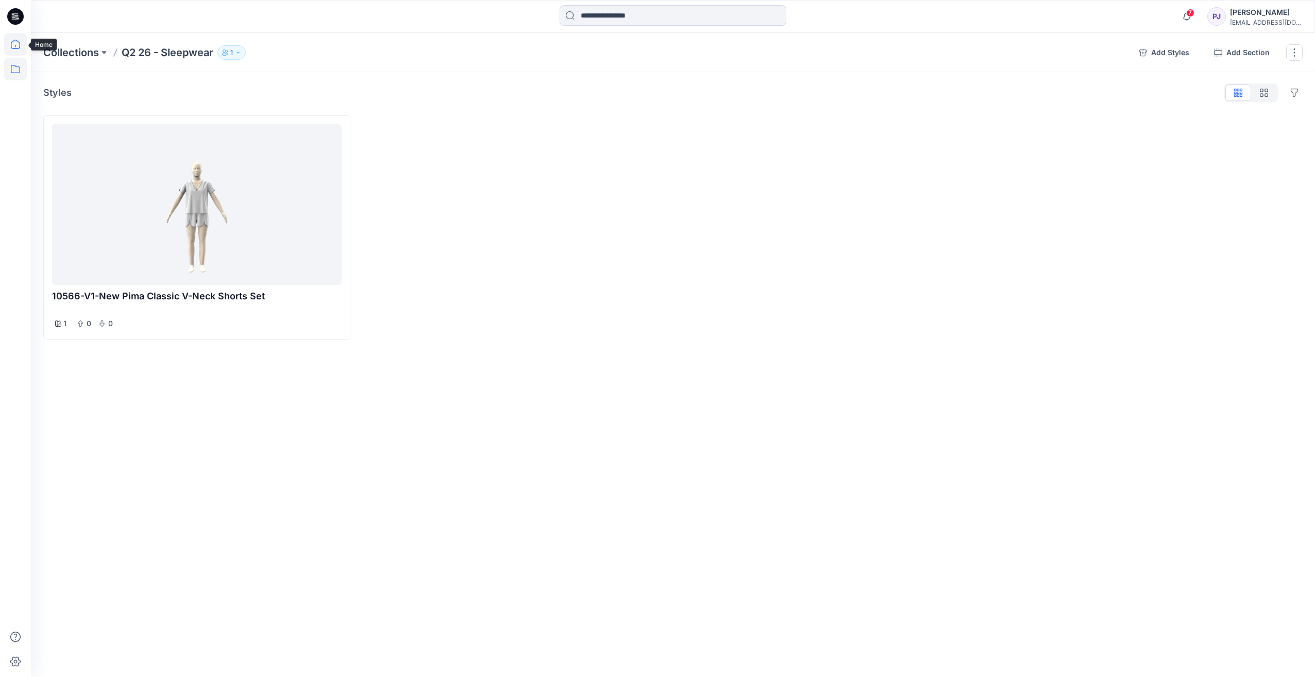
click at [18, 43] on icon at bounding box center [15, 44] width 23 height 23
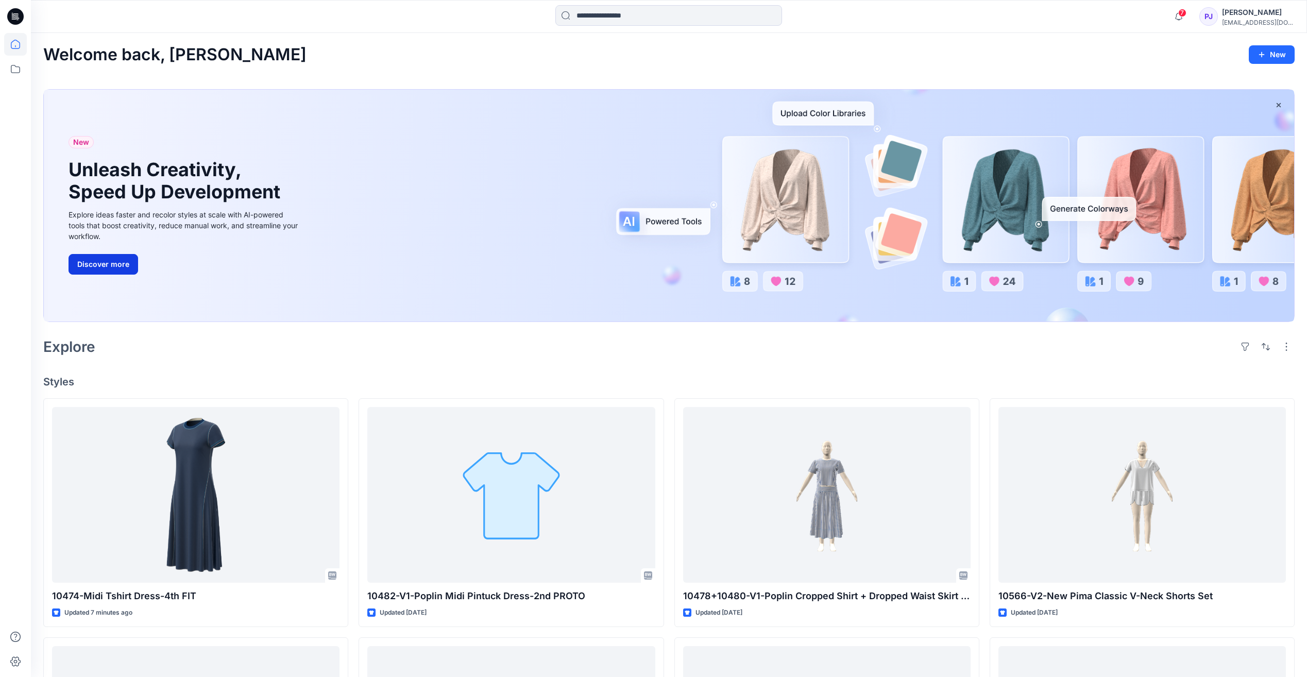
click at [114, 266] on button "Discover more" at bounding box center [104, 264] width 70 height 21
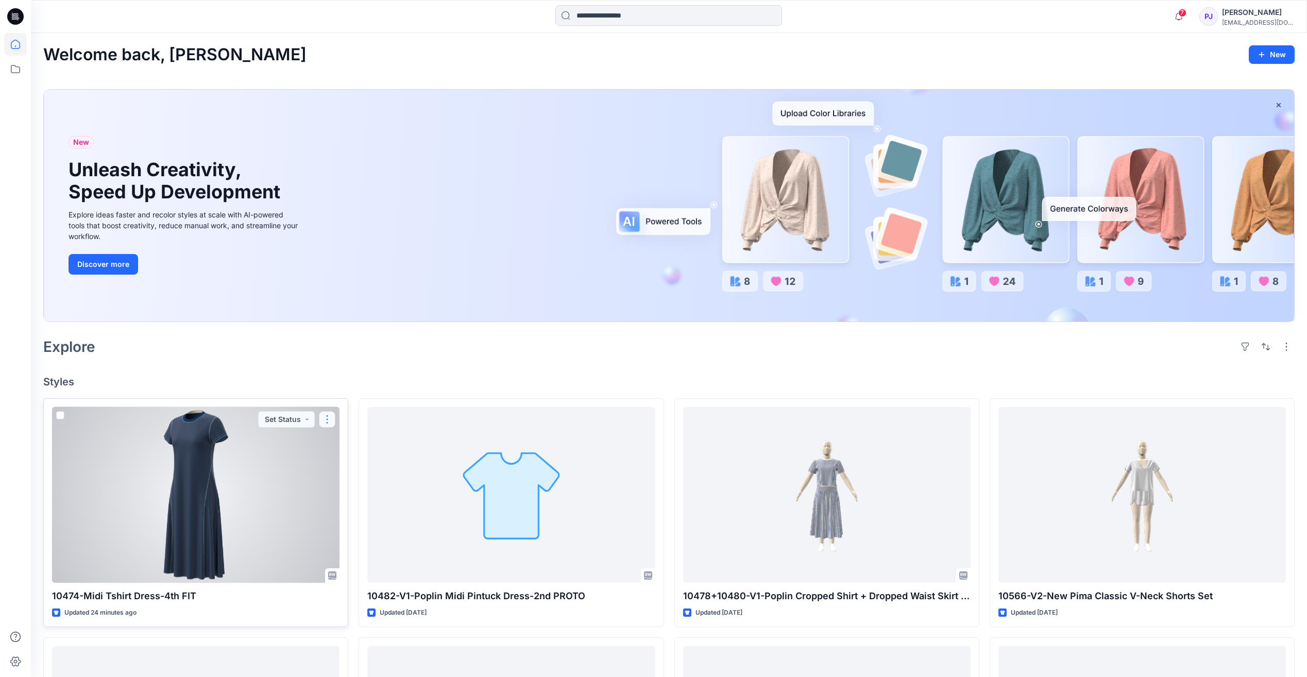
click at [327, 417] on button "button" at bounding box center [327, 419] width 16 height 16
click at [368, 515] on button "Move to" at bounding box center [376, 519] width 111 height 19
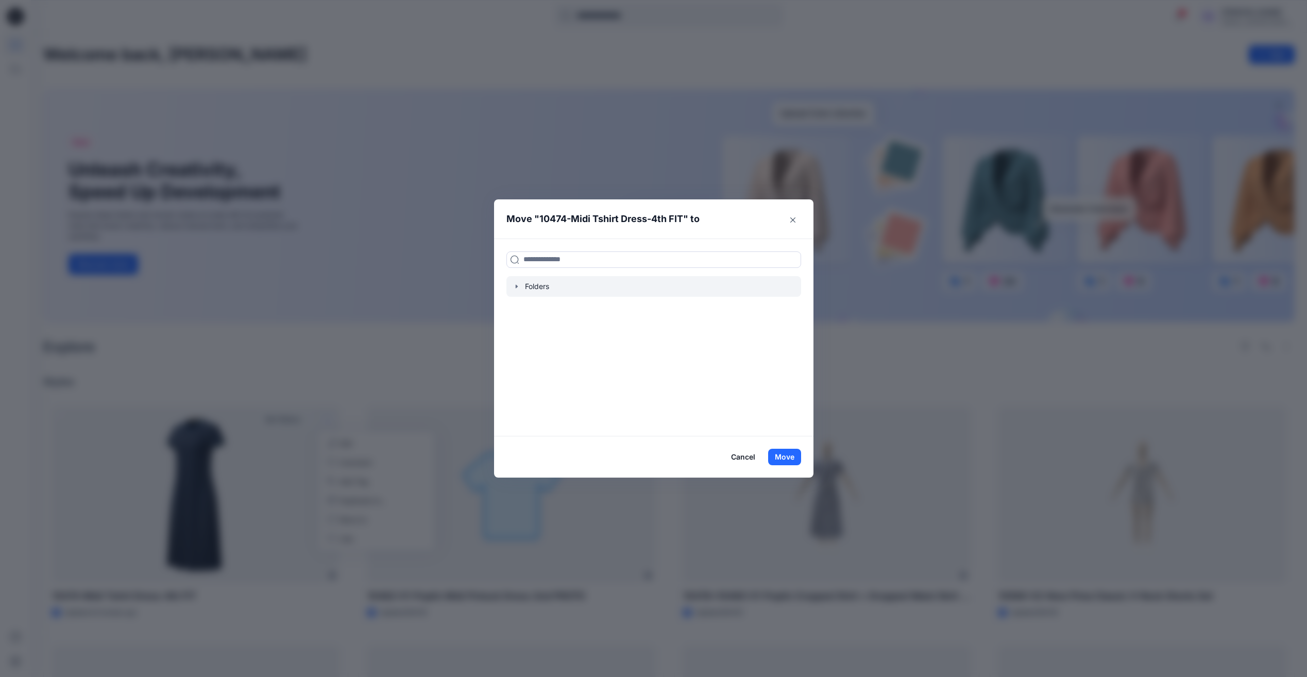
click at [555, 285] on div at bounding box center [653, 286] width 295 height 21
click at [517, 285] on icon "button" at bounding box center [516, 286] width 2 height 4
click at [518, 286] on rect at bounding box center [516, 286] width 3 height 3
click at [540, 285] on p "Folders" at bounding box center [537, 286] width 25 height 12
click at [566, 262] on input at bounding box center [653, 259] width 295 height 16
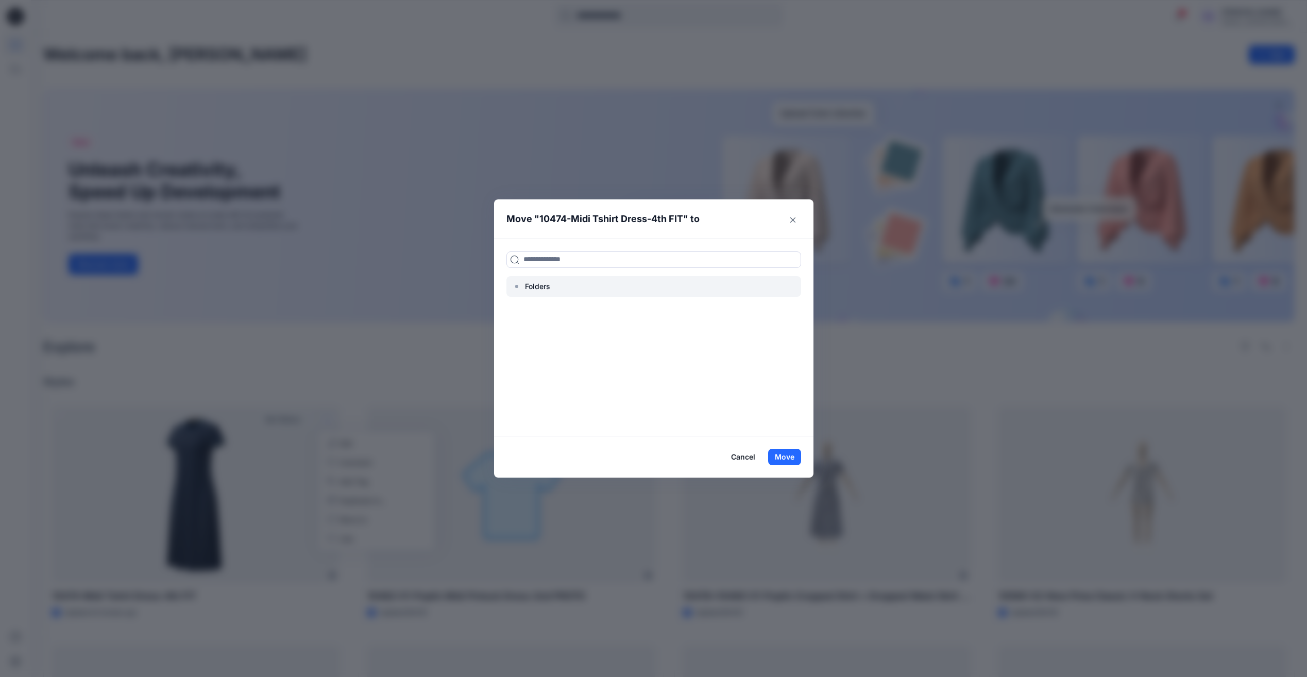
click at [553, 295] on div at bounding box center [653, 286] width 295 height 21
click at [550, 288] on p "Folders" at bounding box center [537, 286] width 25 height 12
click at [572, 257] on input at bounding box center [653, 259] width 295 height 16
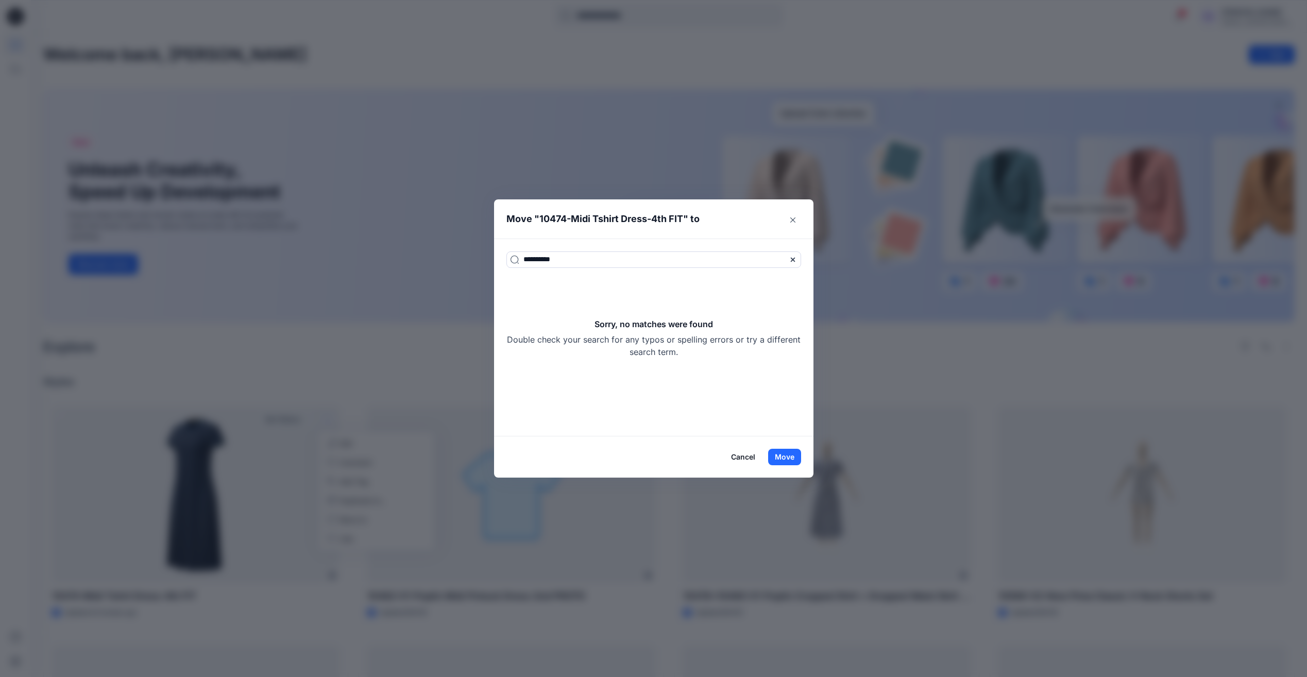
type input "**********"
click at [753, 457] on button "Cancel" at bounding box center [743, 457] width 38 height 16
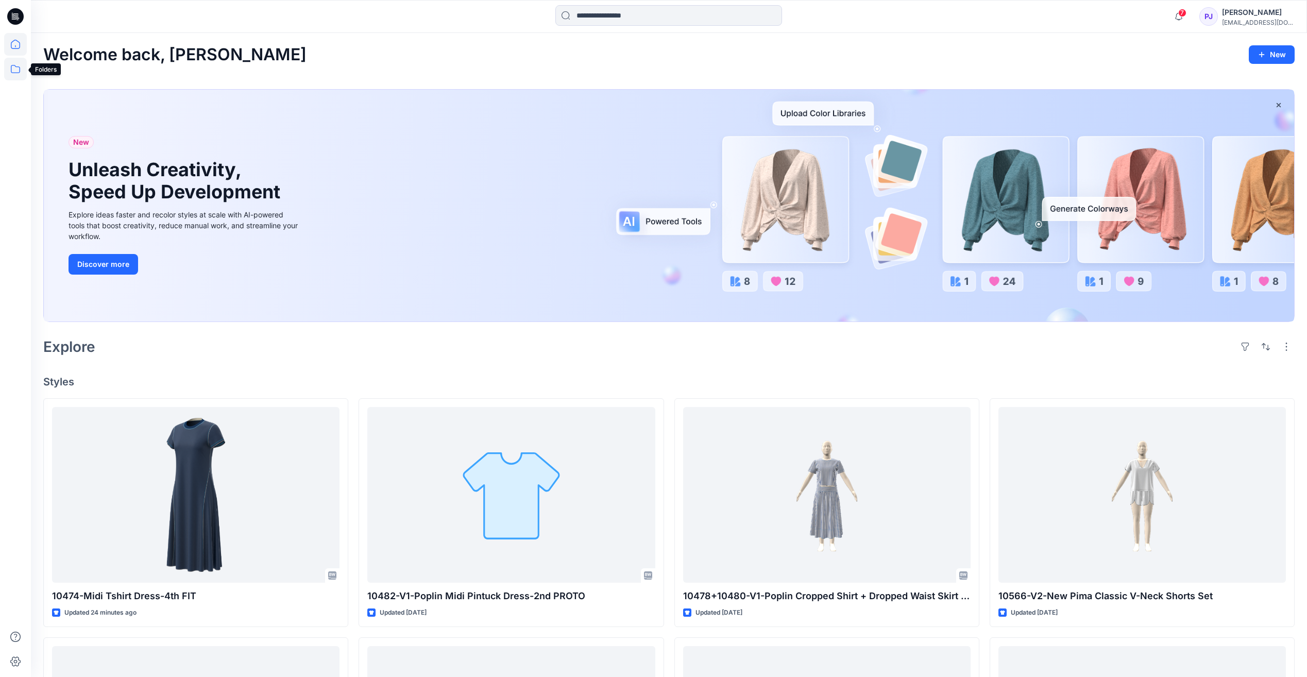
click at [10, 65] on icon at bounding box center [15, 69] width 23 height 23
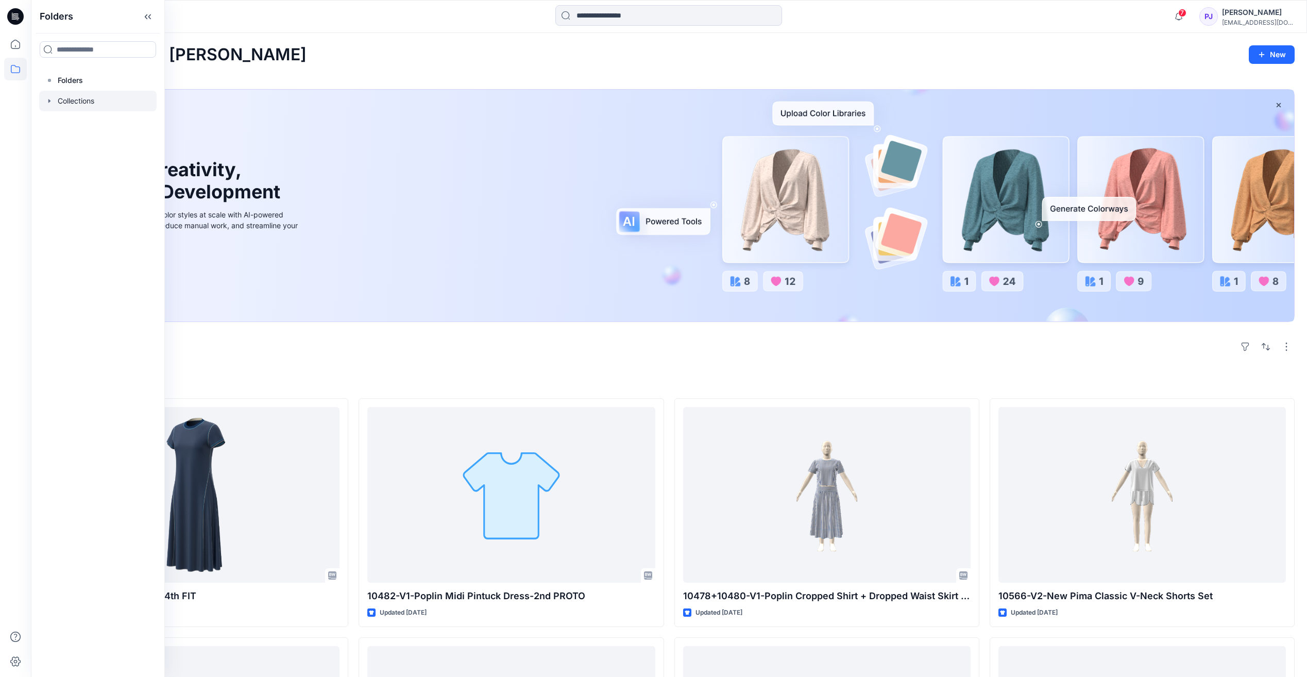
click at [51, 102] on icon "button" at bounding box center [49, 101] width 8 height 8
click at [90, 121] on p "Q1 26 - Daywear" at bounding box center [97, 121] width 58 height 12
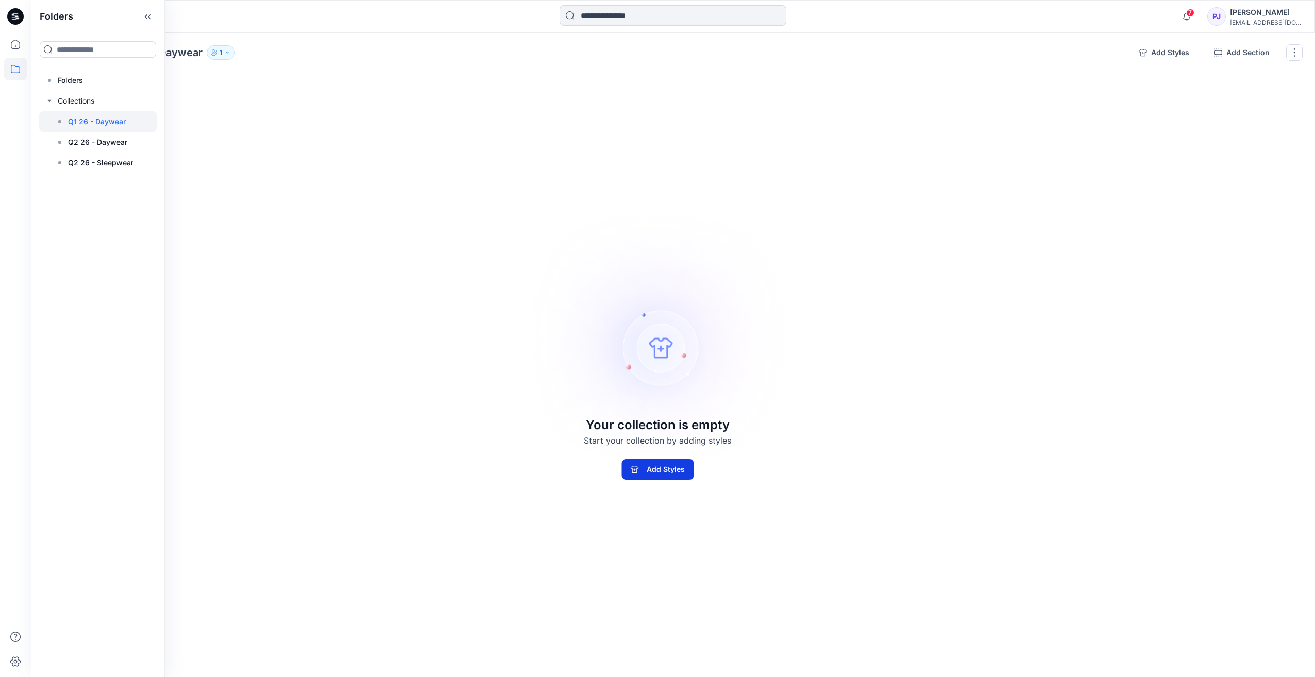
click at [653, 470] on button "Add Styles" at bounding box center [657, 469] width 72 height 21
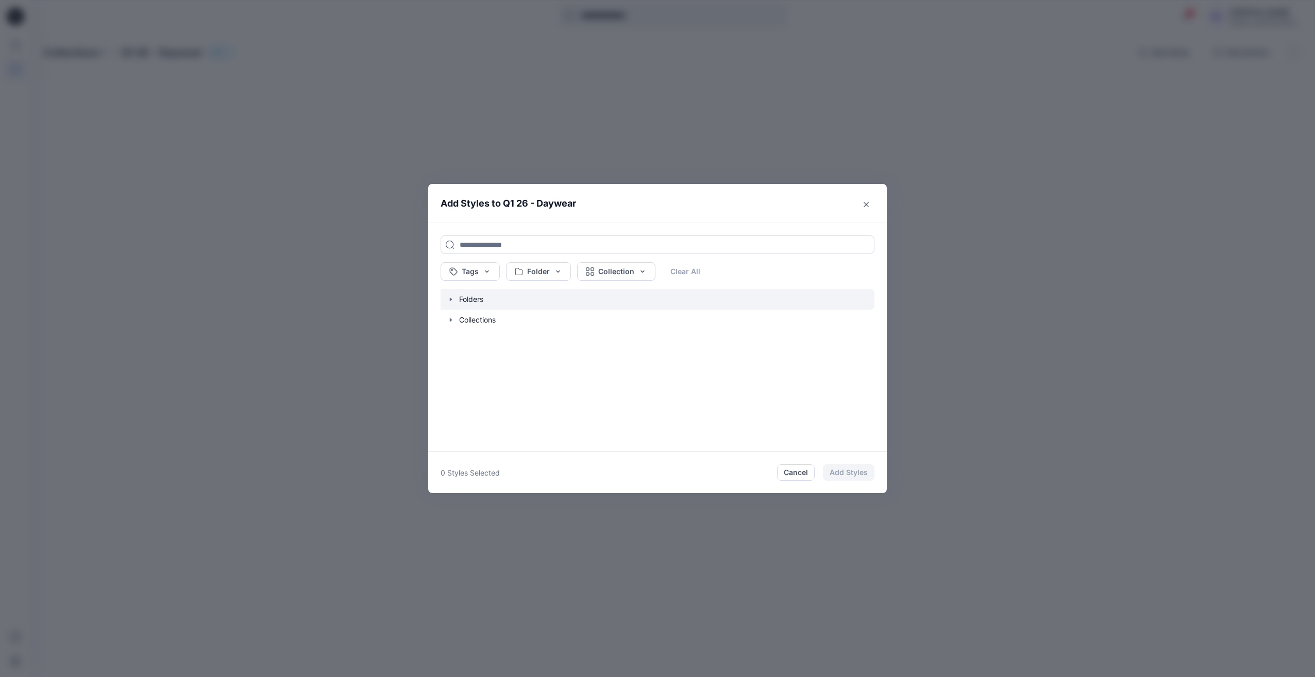
click at [451, 299] on icon "button" at bounding box center [451, 299] width 2 height 4
click at [465, 322] on icon "button" at bounding box center [461, 320] width 8 height 8
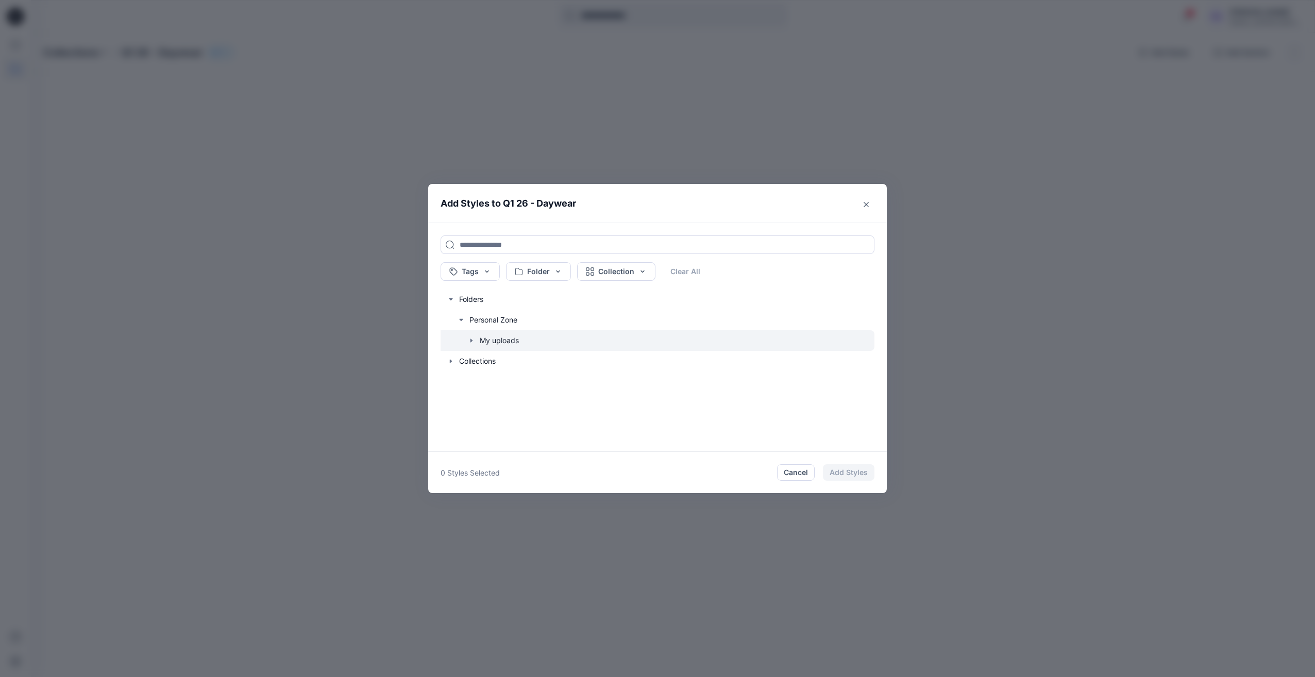
click at [469, 342] on icon "button" at bounding box center [471, 340] width 8 height 8
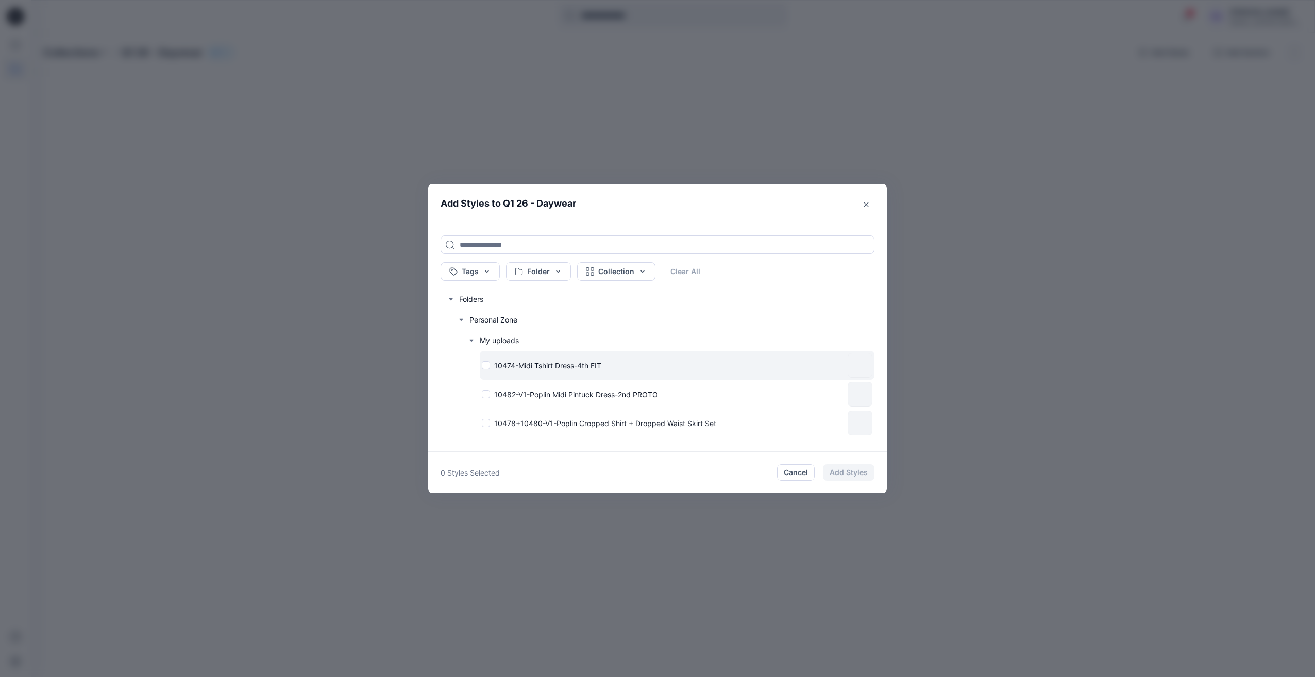
click at [487, 366] on div "10474-Midi Tshirt Dress-4th FIT" at bounding box center [663, 365] width 362 height 11
click at [847, 469] on button "Add Styles" at bounding box center [849, 472] width 52 height 16
